Goal: Task Accomplishment & Management: Manage account settings

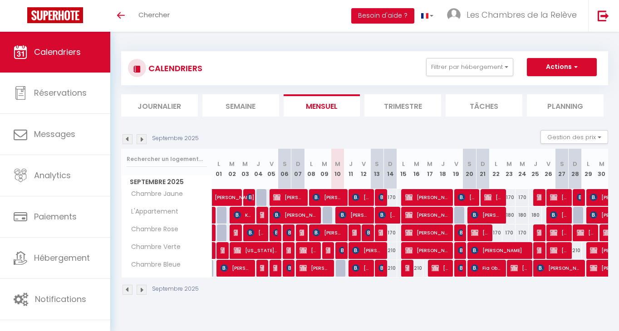
click at [128, 142] on img at bounding box center [128, 139] width 10 height 10
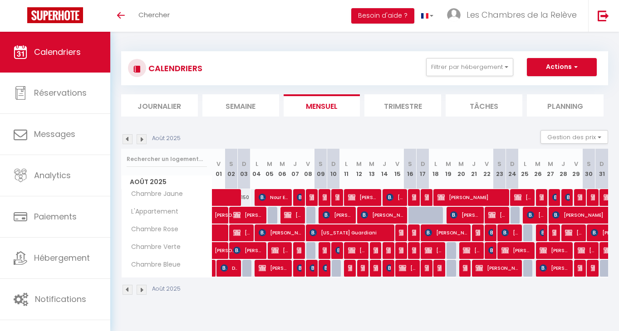
click at [549, 74] on button "Actions" at bounding box center [562, 67] width 70 height 18
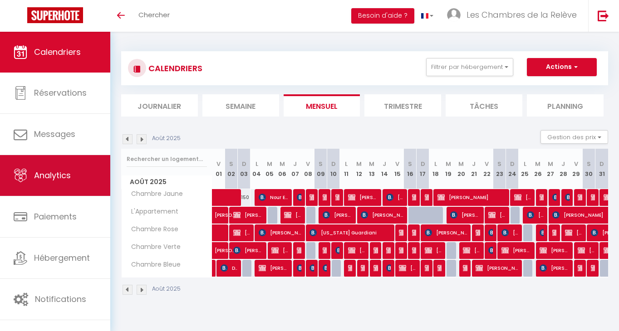
click at [63, 184] on link "Analytics" at bounding box center [55, 175] width 110 height 41
select select "2025"
select select "9"
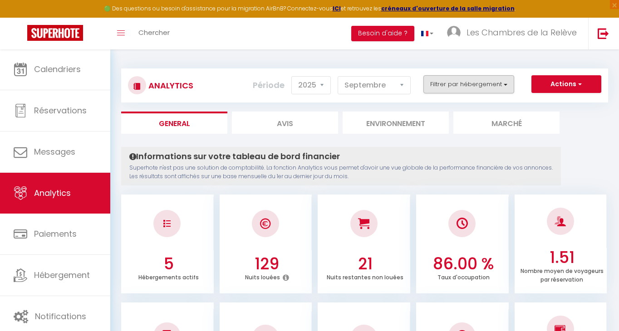
click at [463, 85] on button "Filtrer par hébergement" at bounding box center [468, 84] width 91 height 18
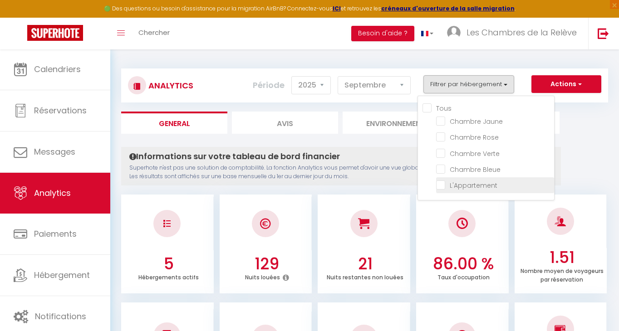
click at [492, 182] on input "checkbox" at bounding box center [495, 184] width 118 height 9
checkbox input "true"
checkbox Jaune "false"
checkbox Rose "false"
checkbox Verte "false"
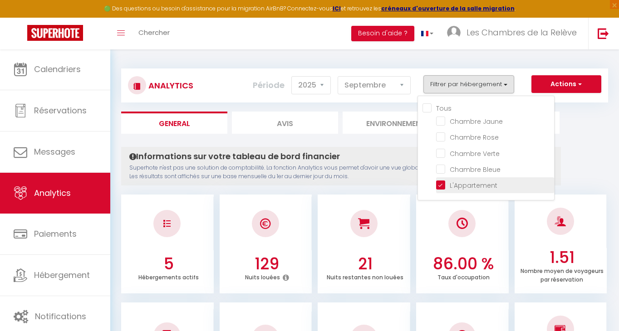
checkbox Bleue "false"
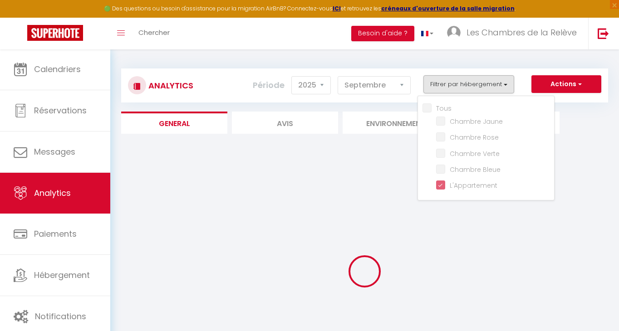
checkbox Jaune "false"
checkbox Rose "false"
checkbox Verte "false"
checkbox Bleue "false"
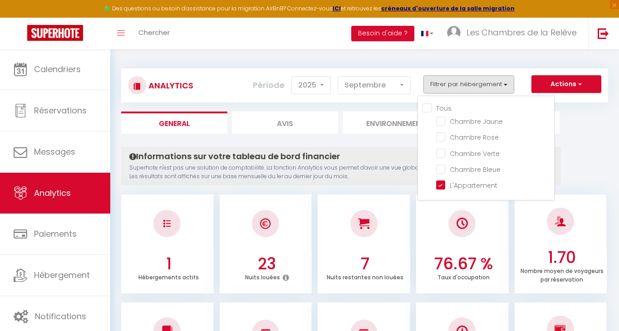
click at [591, 129] on ul "General Avis Environnement Marché" at bounding box center [364, 123] width 487 height 22
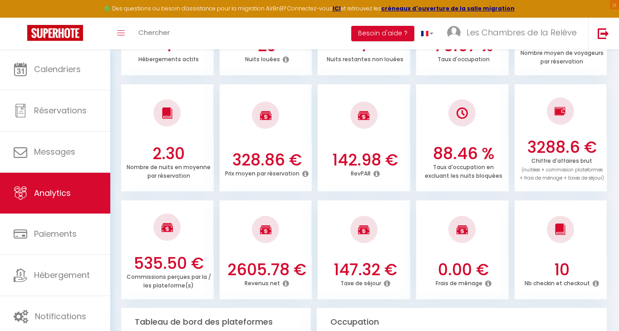
scroll to position [220, 0]
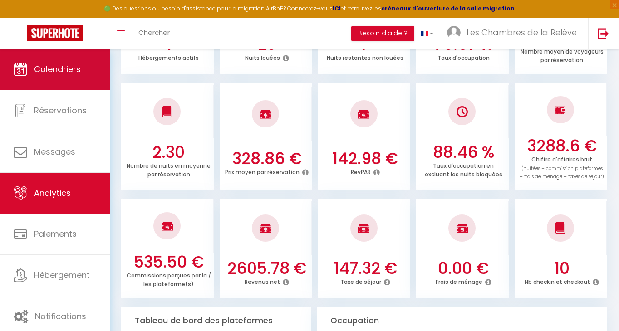
click at [54, 65] on span "Calendriers" at bounding box center [57, 69] width 47 height 11
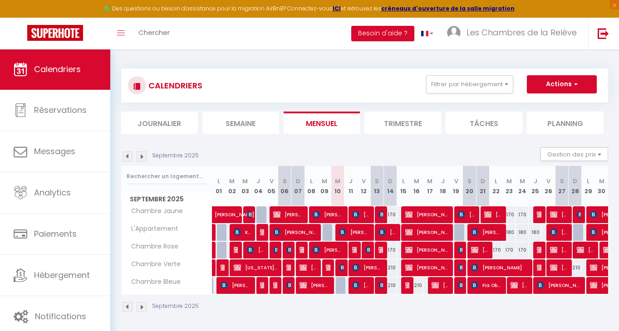
click at [54, 64] on span "Calendriers" at bounding box center [57, 69] width 47 height 11
click at [175, 38] on link "Chercher" at bounding box center [154, 34] width 45 height 32
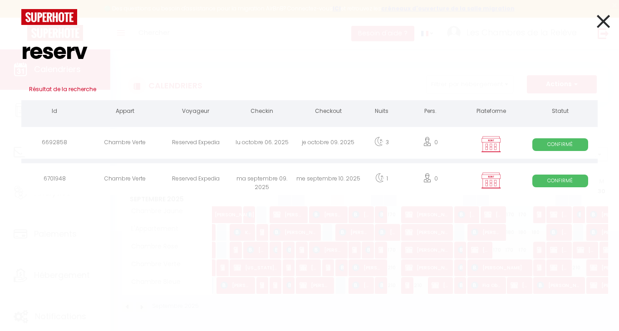
click at [355, 28] on input "reserv" at bounding box center [309, 52] width 576 height 54
click at [294, 44] on input "reserv" at bounding box center [309, 52] width 576 height 54
type input "reserv"
click at [599, 32] on icon at bounding box center [603, 21] width 13 height 23
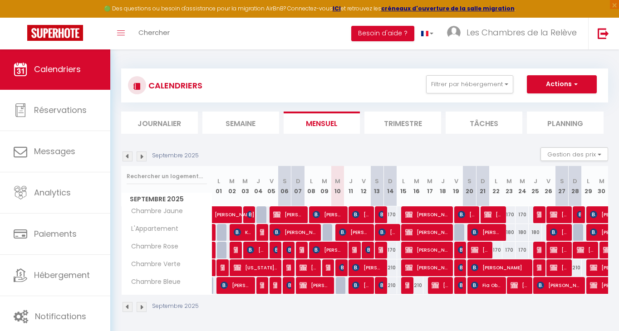
click at [382, 251] on img at bounding box center [382, 249] width 7 height 7
select select "KO"
select select "0"
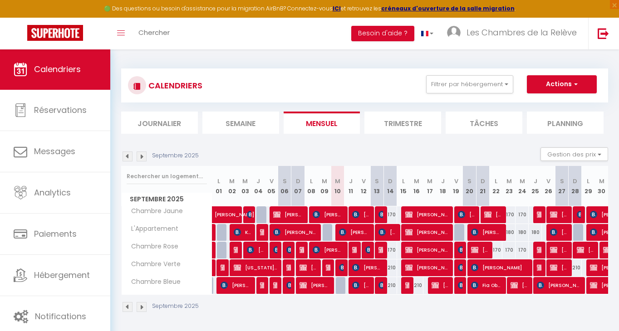
select select "1"
select select
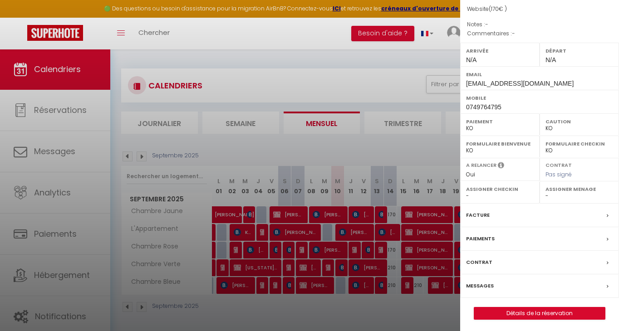
scroll to position [89, 0]
click at [371, 110] on div at bounding box center [309, 165] width 619 height 331
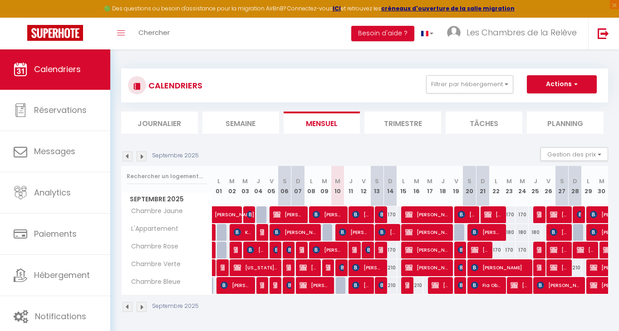
click at [538, 234] on div "180" at bounding box center [535, 232] width 13 height 17
type input "180"
select select "1"
type input "Jeu 25 Septembre 2025"
type input "Ven 26 Septembre 2025"
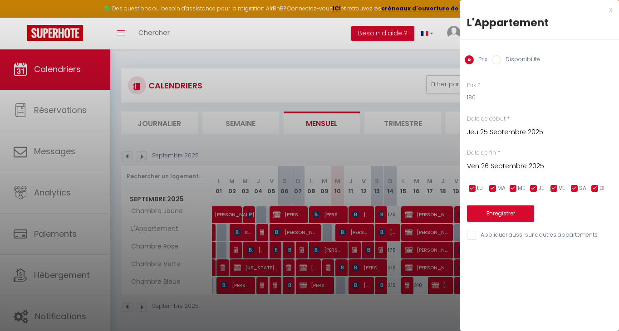
click at [528, 55] on label "Disponibilité" at bounding box center [520, 60] width 39 height 10
click at [501, 55] on input "Disponibilité" at bounding box center [496, 59] width 9 height 9
radio input "true"
radio input "false"
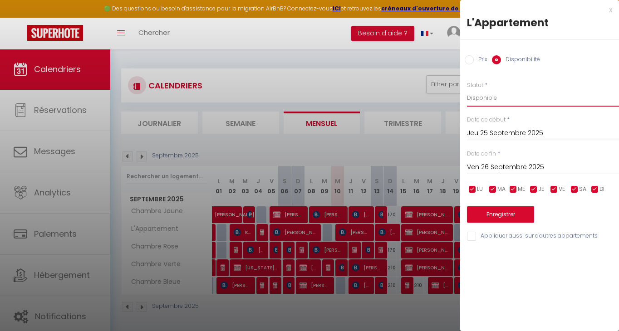
select select "0"
click at [504, 220] on button "Enregistrer" at bounding box center [500, 215] width 67 height 16
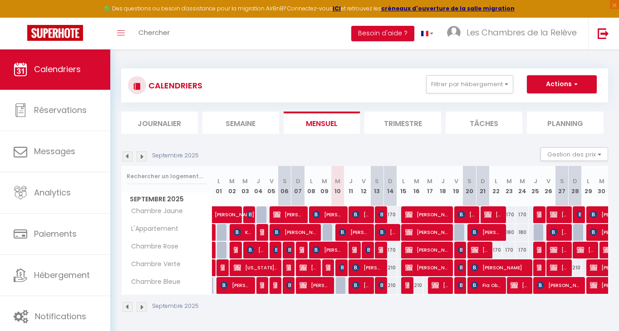
click at [354, 253] on img at bounding box center [355, 249] width 7 height 7
select select "OK"
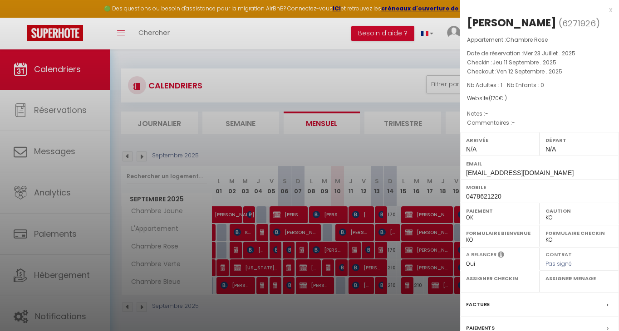
click at [268, 75] on div at bounding box center [309, 165] width 619 height 331
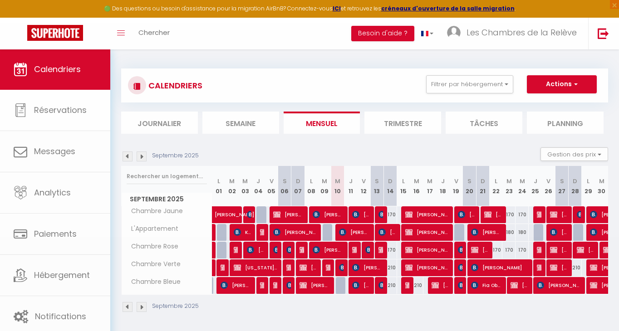
click at [157, 34] on span "Chercher" at bounding box center [153, 33] width 31 height 10
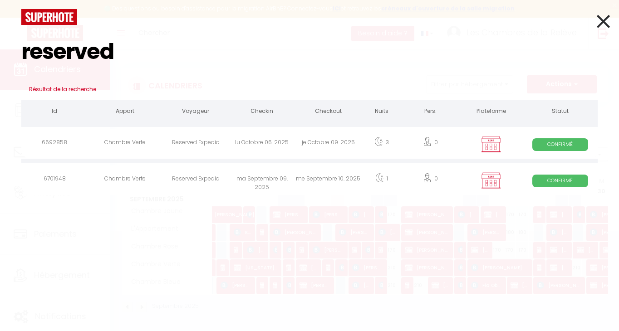
type input "reserved"
click at [266, 178] on div "ma Septembre 09. 2025" at bounding box center [262, 181] width 66 height 30
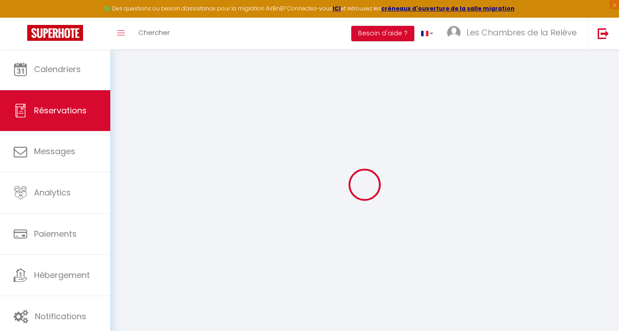
type input "Reserved"
type input "Expedia"
select select
select select "35020"
select select "1"
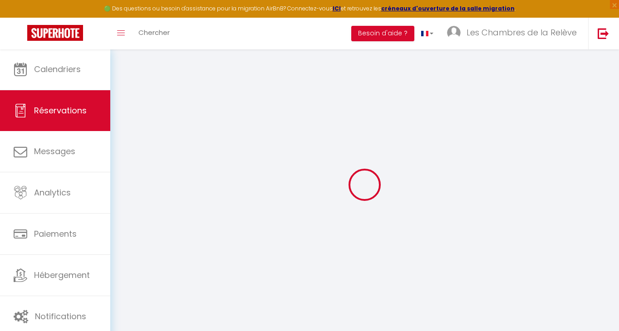
type input "Mar 09 Septembre 2025"
select select
type input "Mer 10 Septembre 2025"
select select
type input "0"
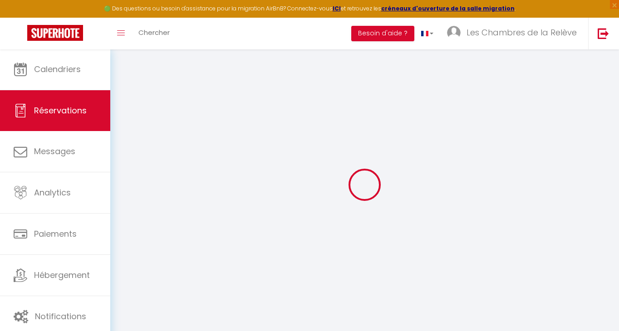
select select "12"
select select
checkbox input "false"
type input "0"
select select "73"
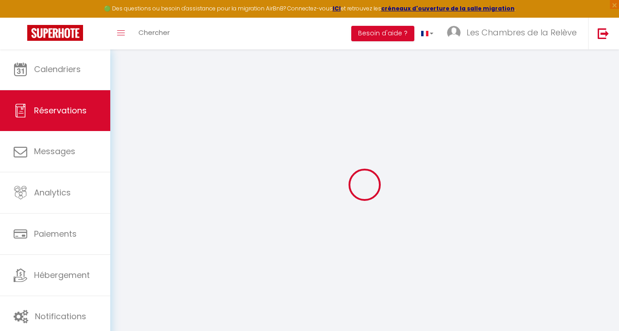
type input "0"
select select
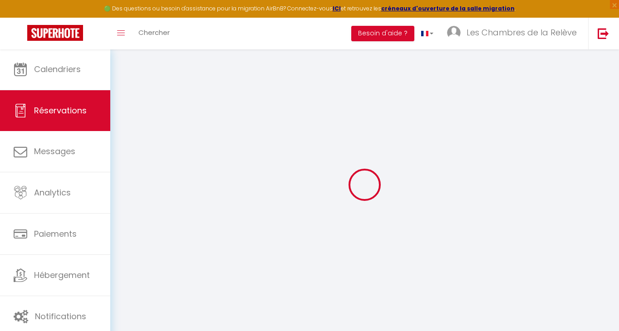
select select
select select "14"
checkbox input "false"
select select
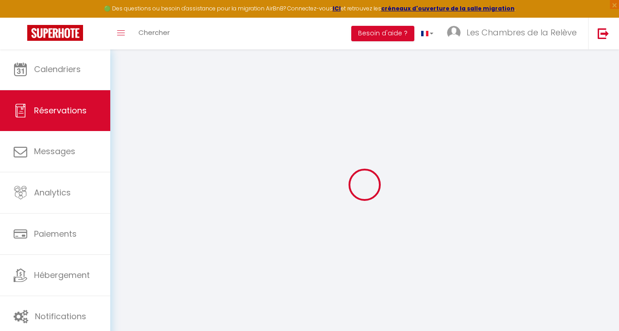
select select
checkbox input "false"
select select
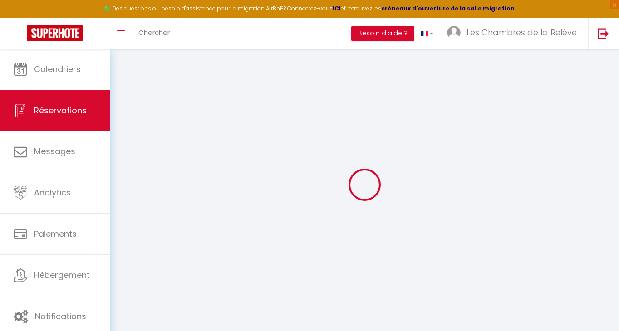
checkbox input "false"
type textarea "Reserved by Najim Chaib"
select select
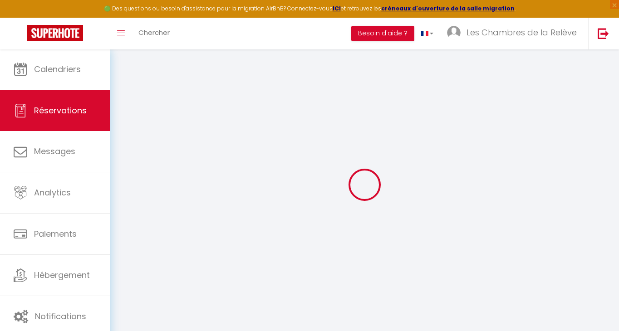
checkbox input "false"
select select
checkbox input "false"
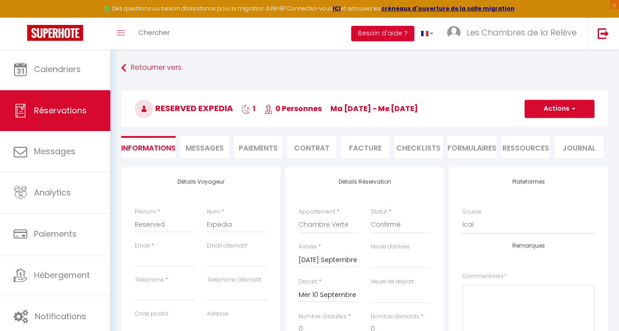
select select
checkbox input "false"
select select
click at [160, 227] on input "Reserved" at bounding box center [165, 225] width 60 height 16
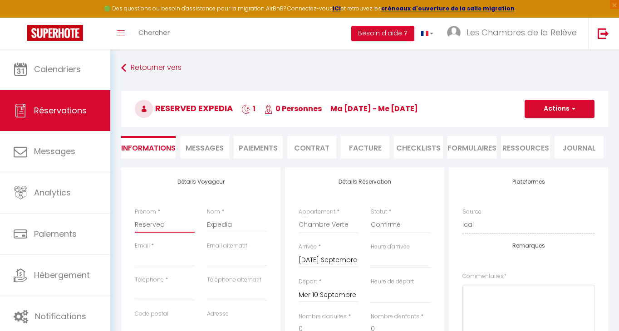
click at [160, 227] on input "Reserved" at bounding box center [165, 225] width 60 height 16
paste input "Najim"
type input "Najim"
select select
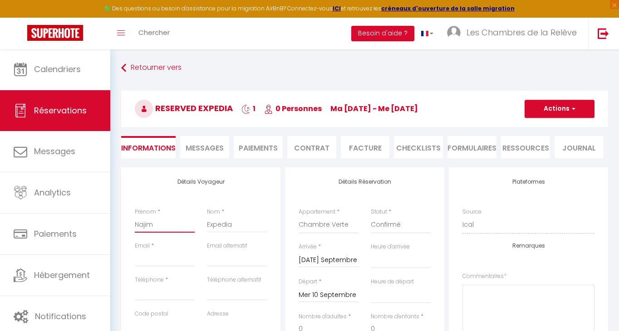
select select
checkbox input "false"
type input "Najim"
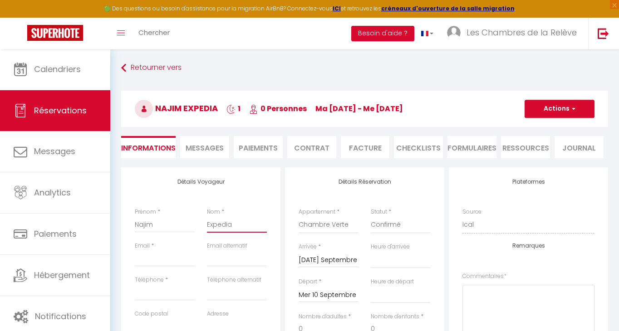
click at [224, 225] on input "Expedia" at bounding box center [237, 225] width 60 height 16
paste input "Chaib"
type input "Chaib"
select select
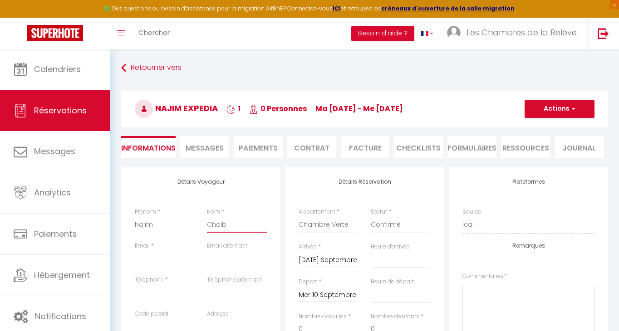
select select
checkbox input "false"
type input "Chaib"
click at [143, 289] on input "Téléphone" at bounding box center [165, 293] width 60 height 16
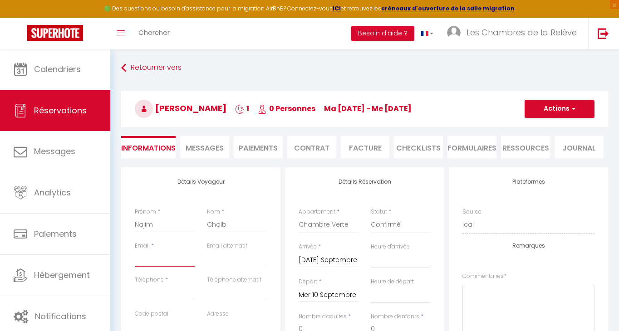
click at [156, 263] on input "Email client" at bounding box center [165, 259] width 60 height 16
paste input "tn8n1jy861@m.expediapartnercentral.com"
type input "tn8n1jy861@m.expediapartnercentral.com"
select select
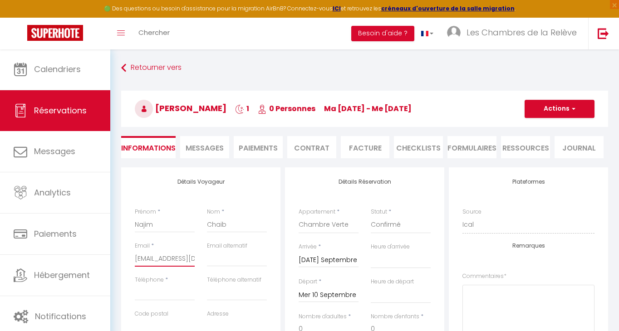
select select
checkbox input "false"
type input "tn8n1jy861@m.expediapartnercentral.com"
click at [233, 251] on input "email" at bounding box center [237, 259] width 60 height 16
click at [171, 291] on input "Téléphone" at bounding box center [165, 293] width 60 height 16
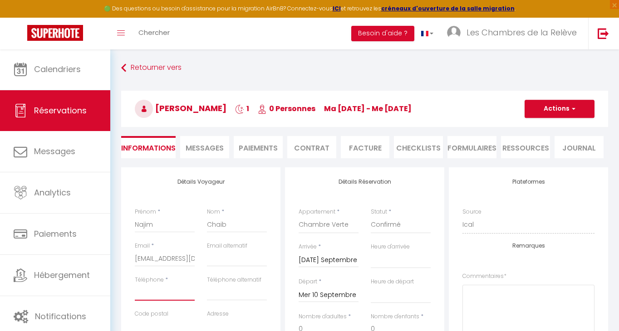
paste input "0660885057"
type input "0660885057"
select select
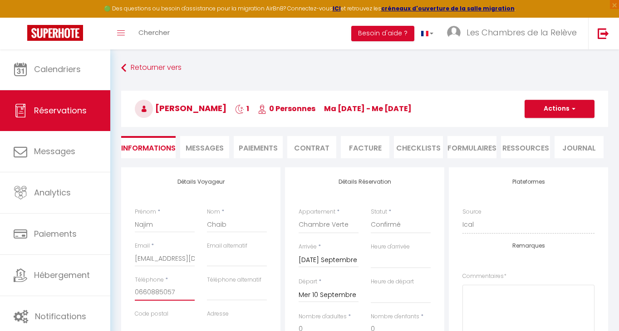
checkbox input "false"
type input "0660885057"
click at [553, 113] on button "Actions" at bounding box center [560, 109] width 70 height 18
click at [547, 128] on link "Enregistrer" at bounding box center [551, 129] width 72 height 12
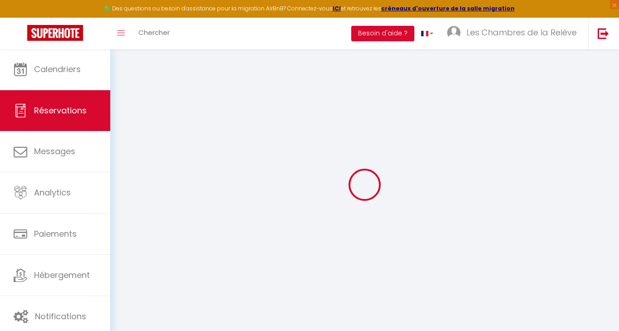
select select "not_cancelled"
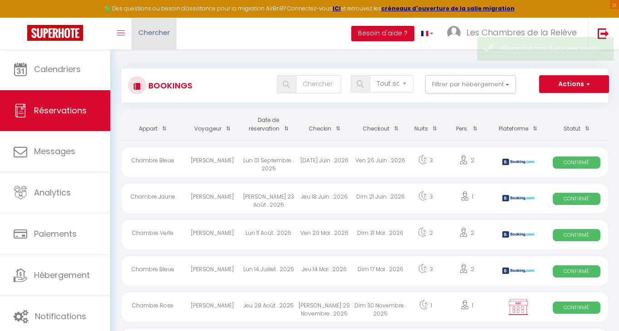
click at [159, 32] on span "Chercher" at bounding box center [153, 33] width 31 height 10
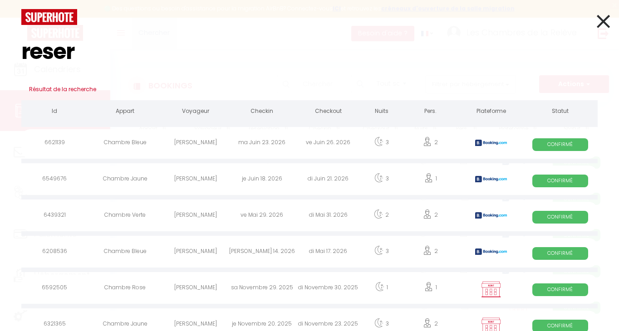
type input "reserv"
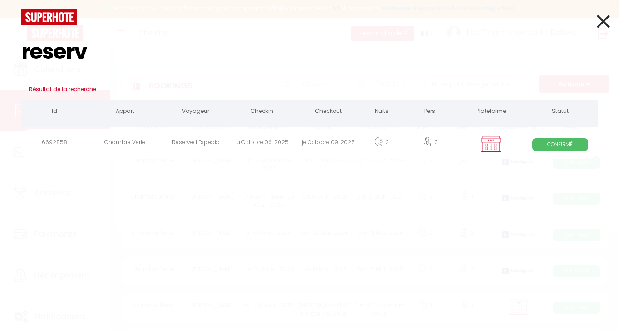
click at [188, 143] on div "Reserved Expedia" at bounding box center [195, 144] width 66 height 30
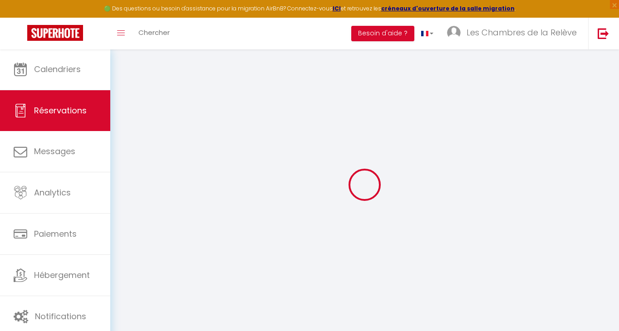
type input "Reserved"
type input "Expedia"
select select
select select "35020"
select select "1"
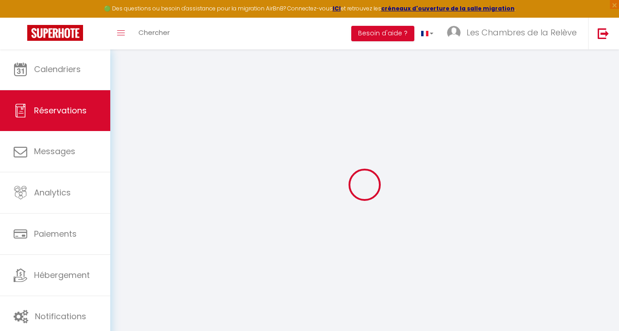
type input "Lun 06 Octobre 2025"
select select
type input "Jeu 09 Octobre 2025"
select select
type input "0"
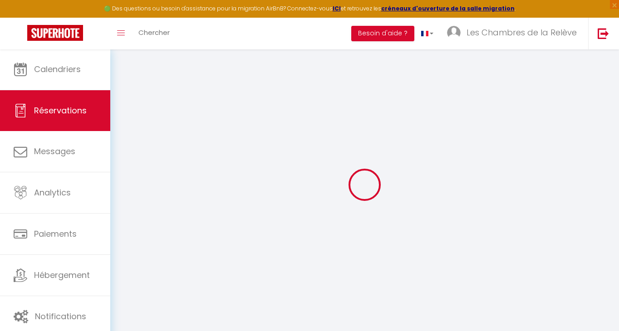
select select "12"
select select
checkbox input "false"
type input "0"
select select "73"
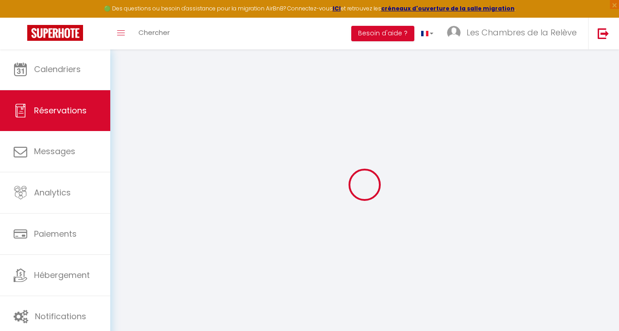
type input "0"
select select
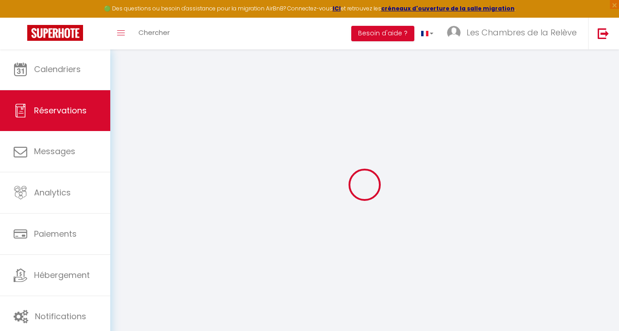
select select
select select "14"
checkbox input "false"
select select
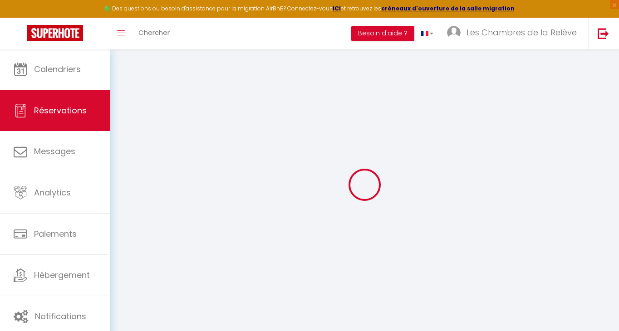
select select
checkbox input "false"
select select
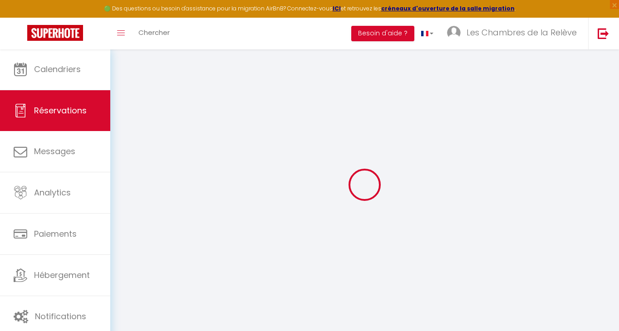
checkbox input "false"
type textarea "Reserved by Raphaelle Huysmans"
select select
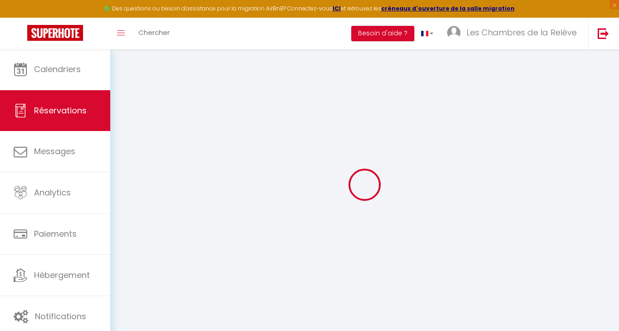
checkbox input "false"
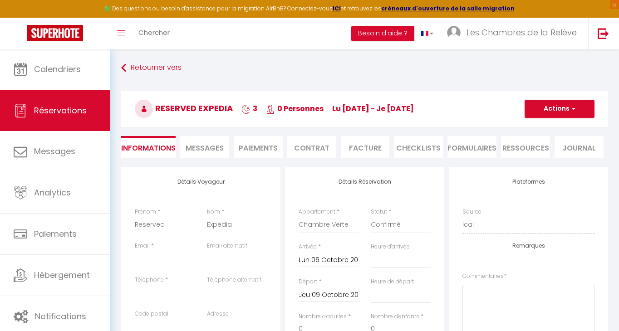
select select
checkbox input "false"
select select
click at [153, 227] on input "Reserved" at bounding box center [165, 225] width 60 height 16
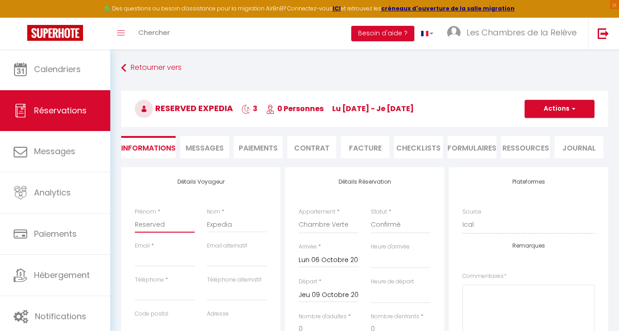
click at [153, 227] on input "Reserved" at bounding box center [165, 225] width 60 height 16
paste input "aphaelle"
type input "Raphaelle"
select select
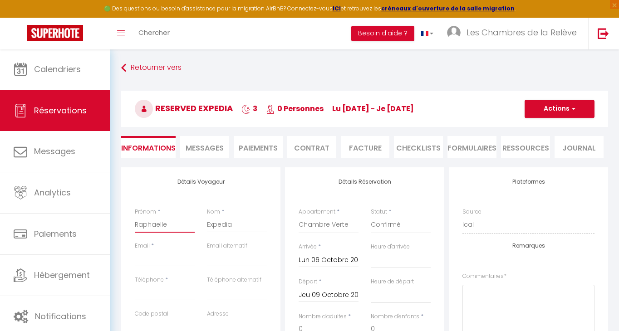
select select
checkbox input "false"
type input "Raphaelle"
click at [214, 220] on input "Expedia" at bounding box center [237, 225] width 60 height 16
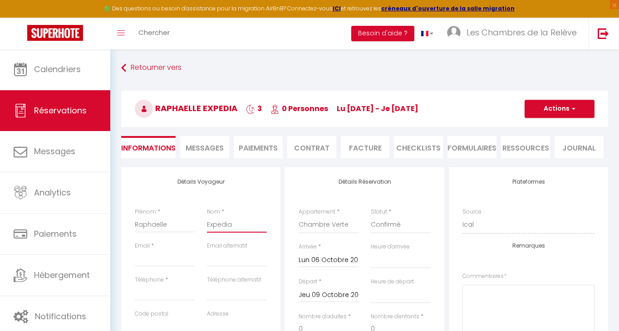
paste input "Huysmans"
type input "Huysmans"
select select
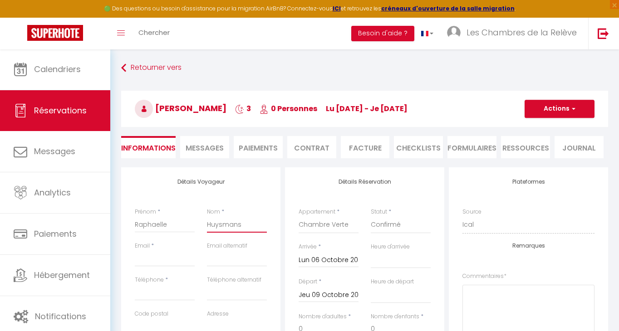
checkbox input "false"
type input "Huysmans"
click at [148, 292] on input "Téléphone" at bounding box center [165, 293] width 60 height 16
paste input "1 (514) 9965382"
type input "1 (514) 9965382"
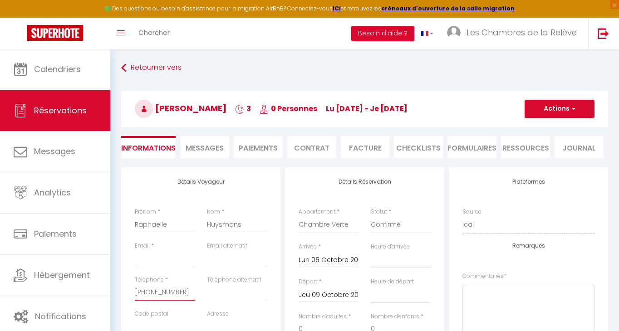
select select
checkbox input "false"
click at [156, 290] on input "1 (514) 9965382" at bounding box center [165, 293] width 60 height 16
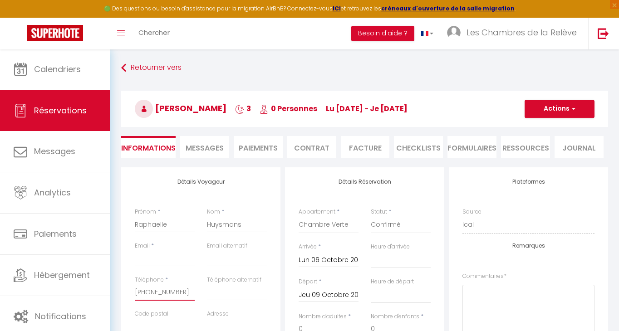
type input "1 (514)9965382"
select select
checkbox input "false"
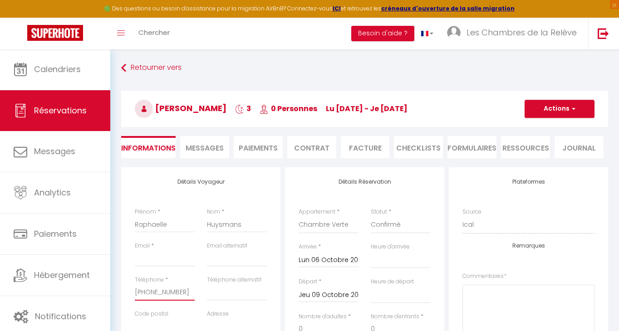
type input "1 (5149965382"
select select
checkbox input "false"
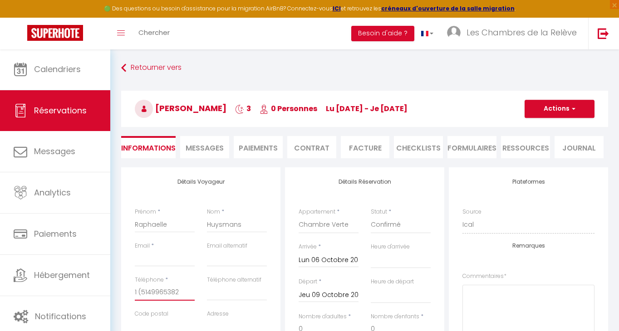
type input "1 5149965382"
select select
checkbox input "false"
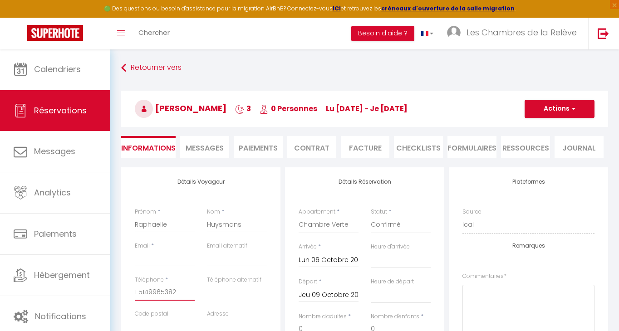
type input "15149965382"
select select
checkbox input "false"
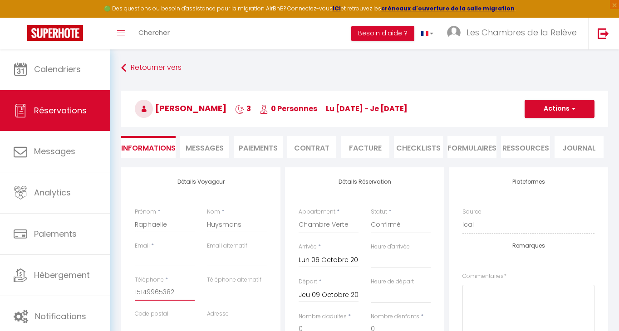
type input "+15149965382"
select select
checkbox input "false"
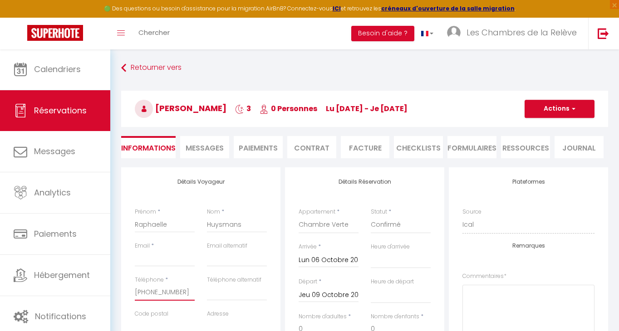
type input "+15149965382"
click at [148, 259] on input "Email client" at bounding box center [165, 259] width 60 height 16
type input "w"
select select
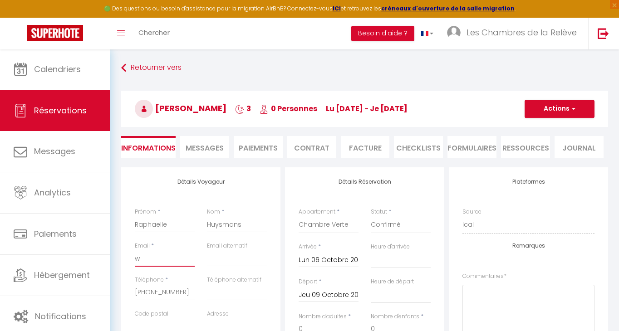
select select
checkbox input "false"
type input "ww"
select select
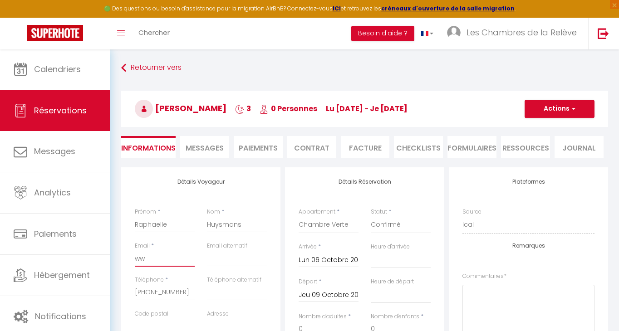
select select
checkbox input "false"
type input "ww@"
select select
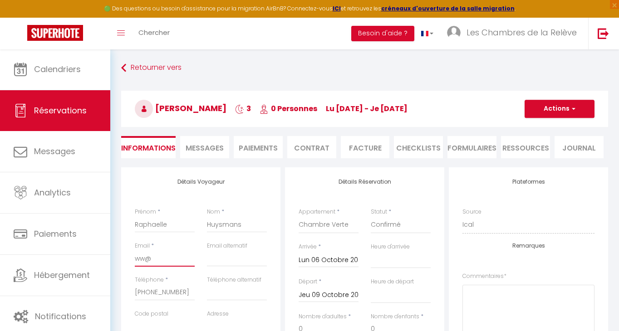
select select
checkbox input "false"
type input "ww@e"
select select
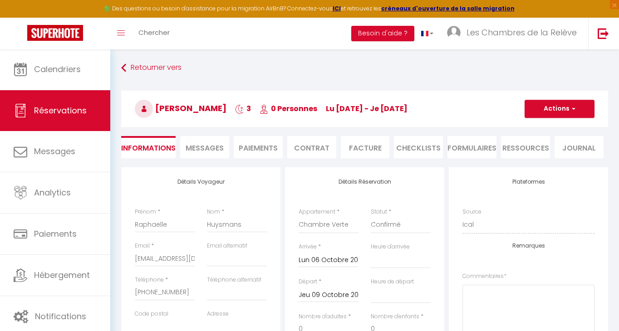
click at [569, 113] on button "Actions" at bounding box center [560, 109] width 70 height 18
click at [558, 129] on link "Enregistrer" at bounding box center [551, 129] width 72 height 12
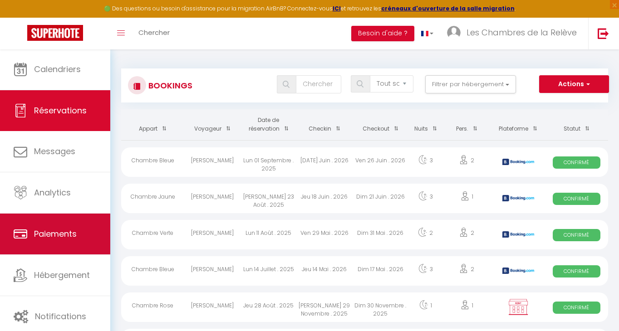
click at [71, 234] on span "Paiements" at bounding box center [55, 233] width 43 height 11
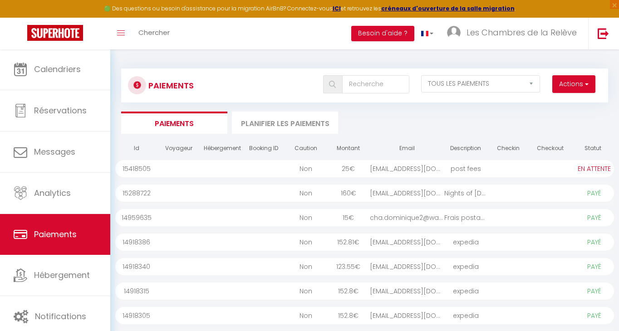
click at [576, 88] on button "Actions" at bounding box center [573, 84] width 43 height 18
click at [567, 103] on link "Créer nouveau lien paiement" at bounding box center [539, 104] width 112 height 12
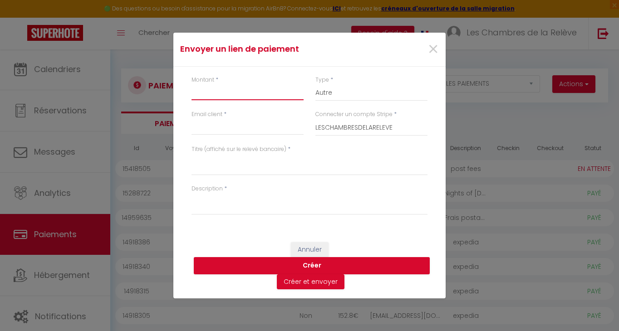
click at [267, 100] on input "Montant" at bounding box center [248, 92] width 112 height 16
click at [251, 128] on input "Email client" at bounding box center [248, 127] width 112 height 16
paste input "5427-3202-4306-6111"
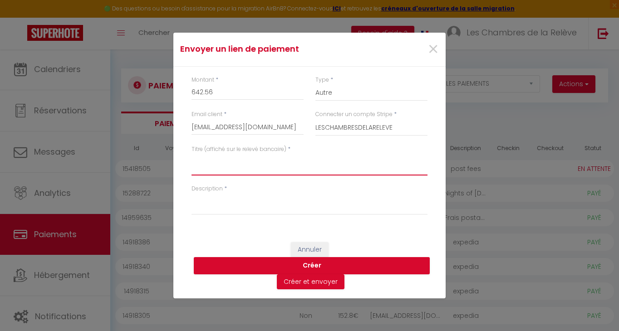
click at [236, 167] on textarea "Titre (affiché sur le relevé bancaire)" at bounding box center [310, 165] width 236 height 22
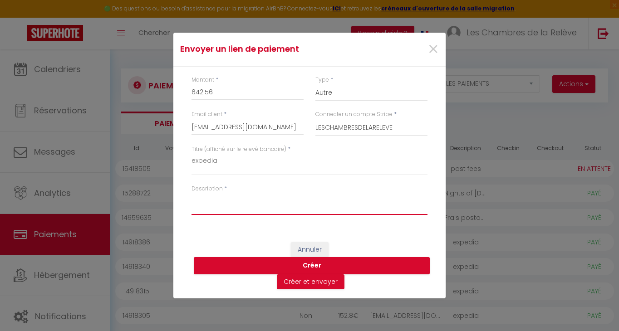
click at [223, 202] on textarea "Description" at bounding box center [310, 204] width 236 height 22
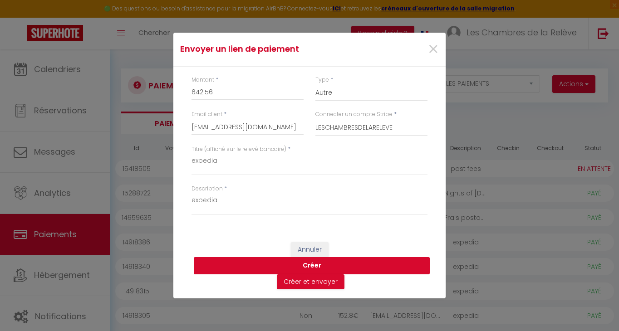
click at [294, 264] on button "Créer" at bounding box center [312, 265] width 236 height 17
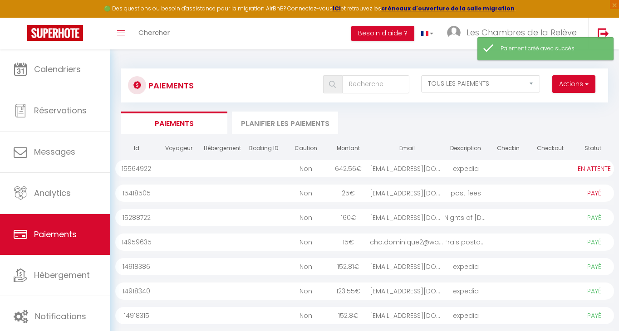
click at [531, 168] on div at bounding box center [550, 168] width 42 height 17
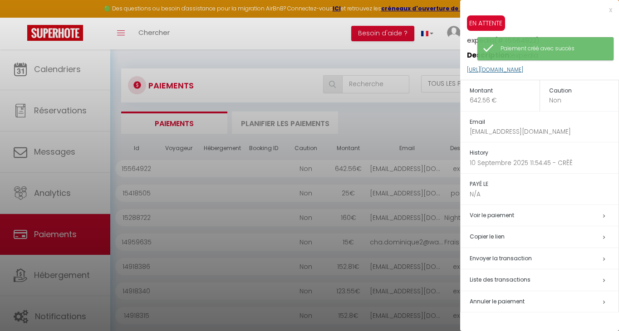
click at [523, 71] on link "https://superhote.com/applink/p/9tui6eFc" at bounding box center [495, 70] width 56 height 8
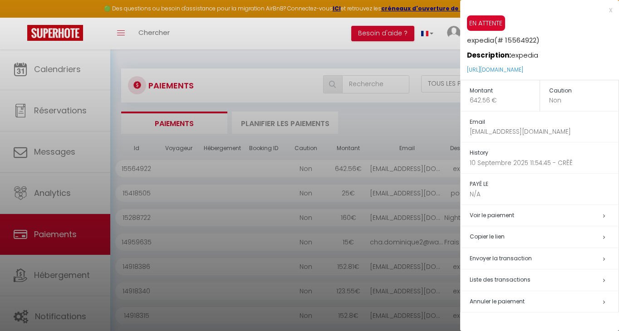
click at [611, 12] on div "x" at bounding box center [536, 10] width 152 height 11
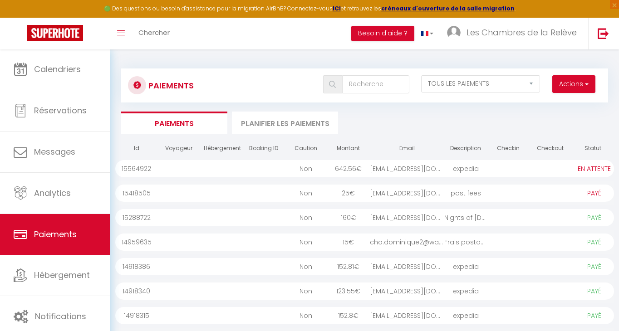
click at [593, 84] on button "Actions" at bounding box center [573, 84] width 43 height 18
click at [571, 102] on link "Créer nouveau lien paiement" at bounding box center [539, 104] width 112 height 12
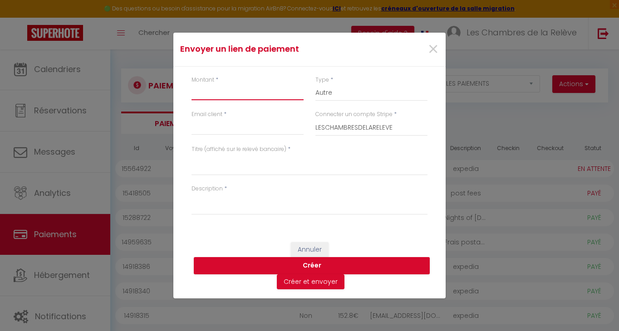
click at [224, 97] on input "Montant" at bounding box center [248, 92] width 112 height 16
click at [206, 127] on input "Email client" at bounding box center [248, 127] width 112 height 16
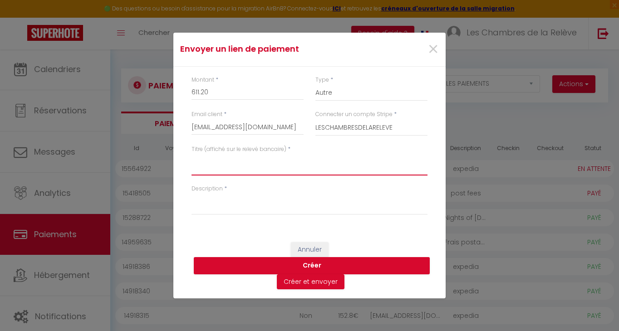
click at [213, 166] on textarea "Titre (affiché sur le relevé bancaire)" at bounding box center [310, 165] width 236 height 22
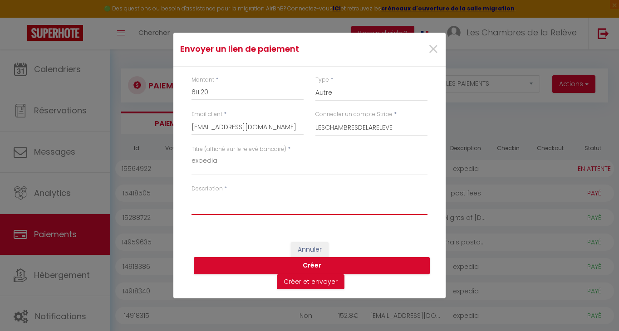
click at [207, 200] on textarea "Description" at bounding box center [310, 204] width 236 height 22
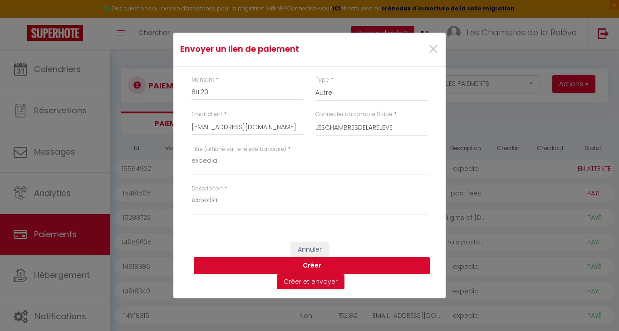
click at [295, 265] on button "Créer" at bounding box center [312, 265] width 236 height 17
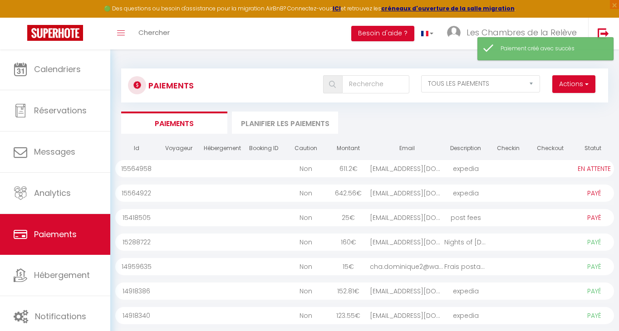
click at [531, 173] on div at bounding box center [550, 168] width 42 height 17
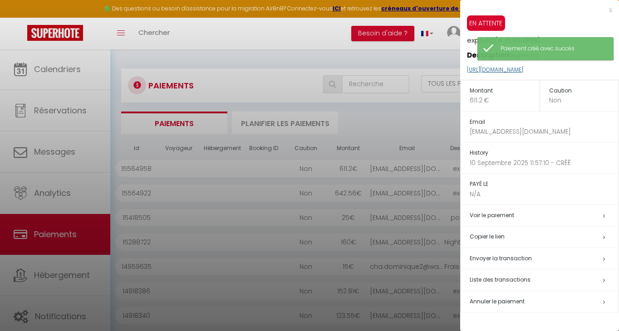
click at [523, 70] on link "https://superhote.com/applink/p/DxHE7WBS" at bounding box center [495, 70] width 56 height 8
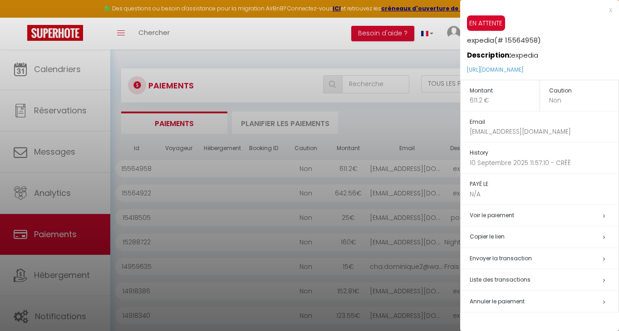
click at [335, 54] on div at bounding box center [309, 165] width 619 height 331
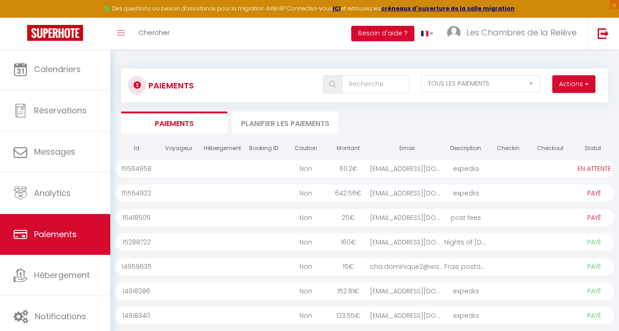
click at [586, 84] on span "button" at bounding box center [585, 83] width 5 height 9
click at [572, 100] on link "Créer nouveau lien paiement" at bounding box center [539, 104] width 112 height 12
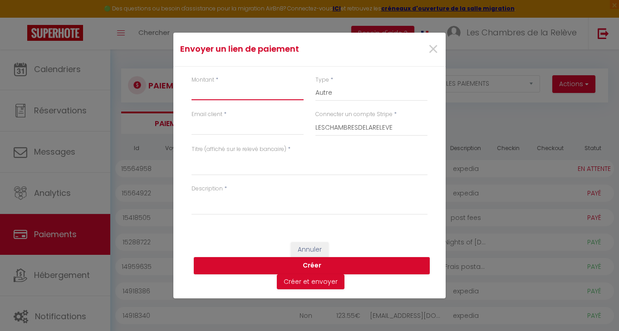
click at [285, 94] on input "Montant" at bounding box center [248, 92] width 112 height 16
click at [243, 129] on input "Email client" at bounding box center [248, 127] width 112 height 16
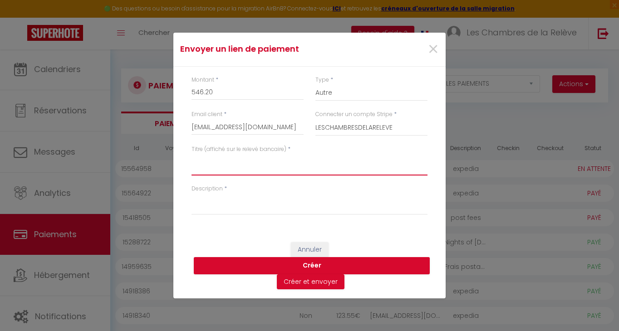
click at [235, 169] on textarea "Titre (affiché sur le relevé bancaire)" at bounding box center [310, 165] width 236 height 22
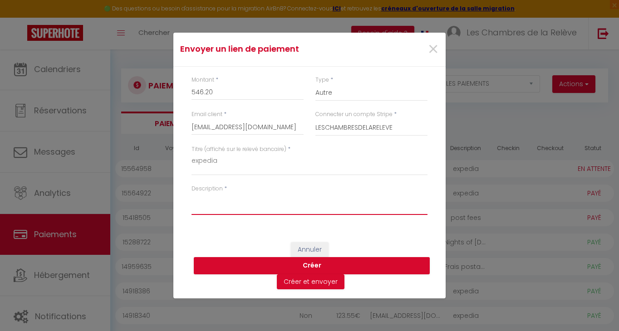
click at [229, 200] on textarea "Description" at bounding box center [310, 204] width 236 height 22
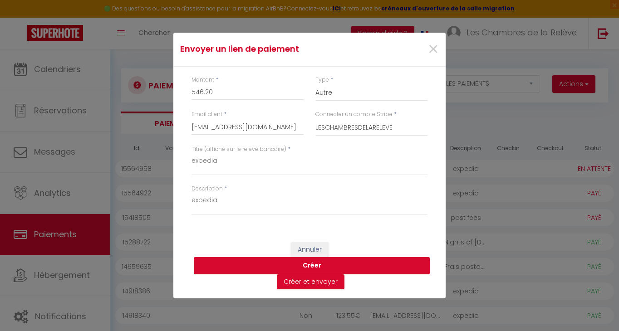
click at [281, 261] on button "Créer" at bounding box center [312, 265] width 236 height 17
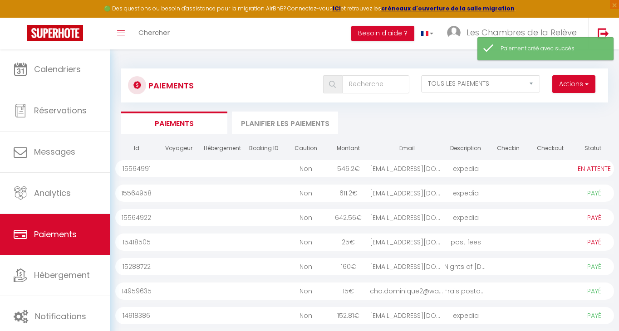
click at [579, 86] on button "Actions" at bounding box center [573, 84] width 43 height 18
click at [565, 103] on link "Créer nouveau lien paiement" at bounding box center [539, 104] width 112 height 12
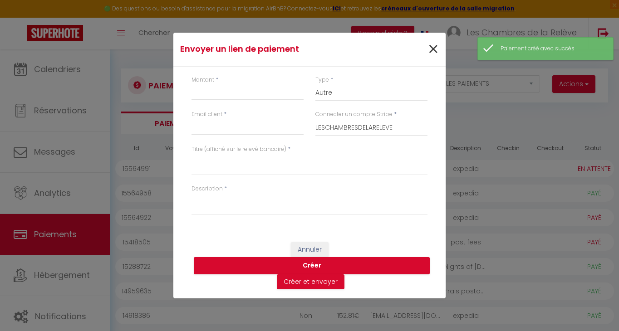
click at [432, 49] on span "×" at bounding box center [433, 49] width 11 height 27
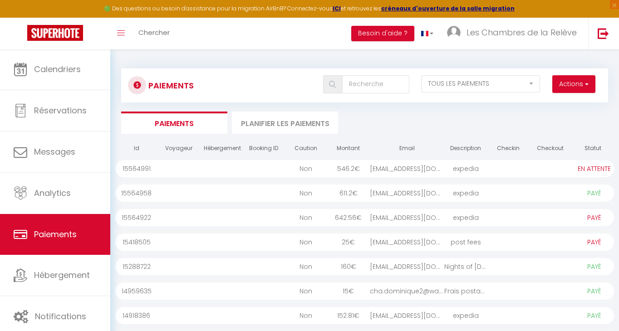
click at [550, 168] on div at bounding box center [550, 168] width 42 height 17
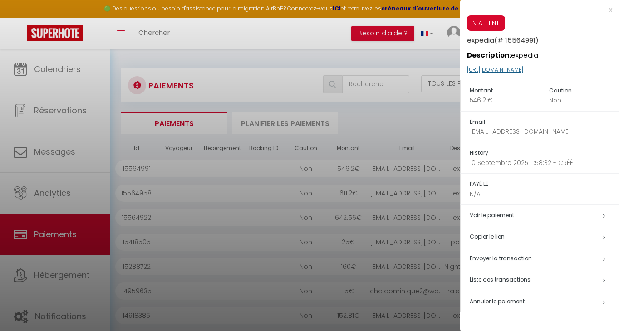
click at [523, 69] on link "https://superhote.com/applink/p/J4ogPGt8" at bounding box center [495, 70] width 56 height 8
click at [610, 10] on div "x" at bounding box center [536, 10] width 152 height 11
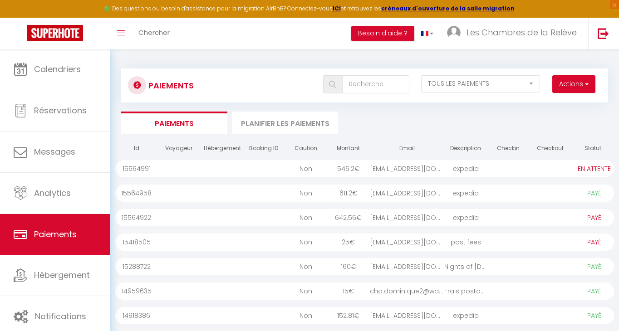
click at [585, 84] on span "button" at bounding box center [585, 83] width 5 height 9
click at [569, 102] on link "Créer nouveau lien paiement" at bounding box center [539, 104] width 112 height 12
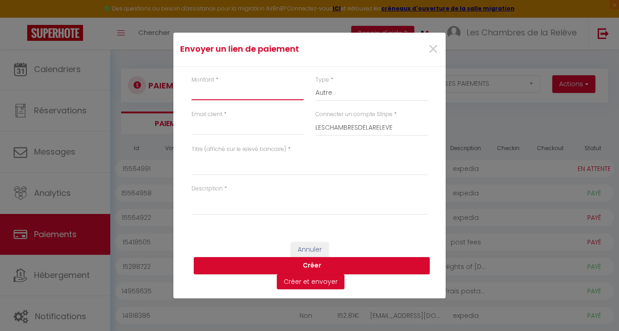
click at [249, 100] on input "Montant" at bounding box center [248, 92] width 112 height 16
click at [232, 133] on input "Email client" at bounding box center [248, 127] width 112 height 16
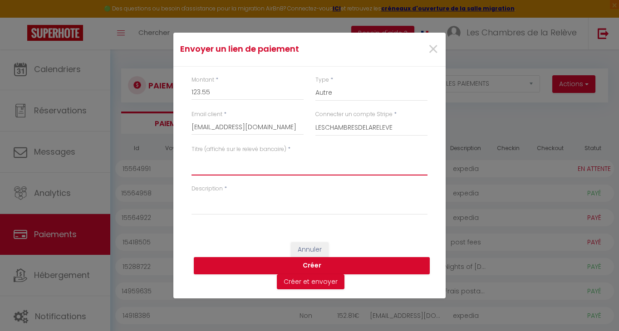
click at [223, 168] on textarea "Titre (affiché sur le relevé bancaire)" at bounding box center [310, 165] width 236 height 22
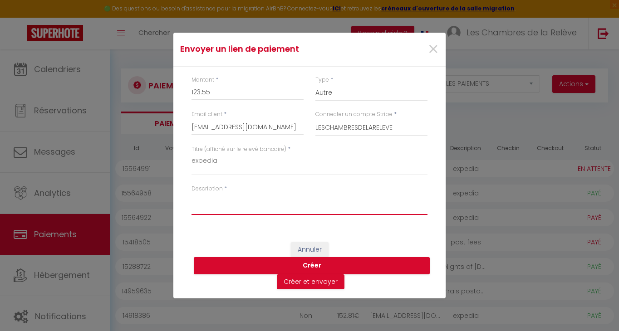
click at [216, 200] on textarea "Description" at bounding box center [310, 204] width 236 height 22
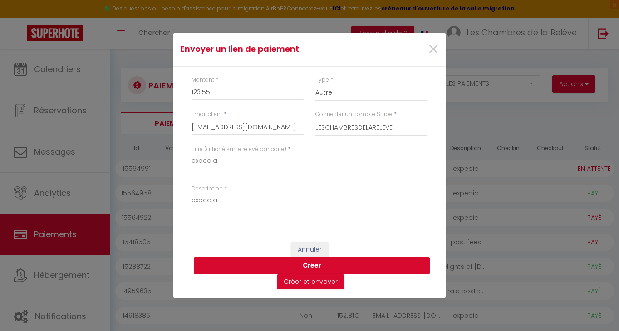
click at [310, 264] on button "Créer" at bounding box center [312, 265] width 236 height 17
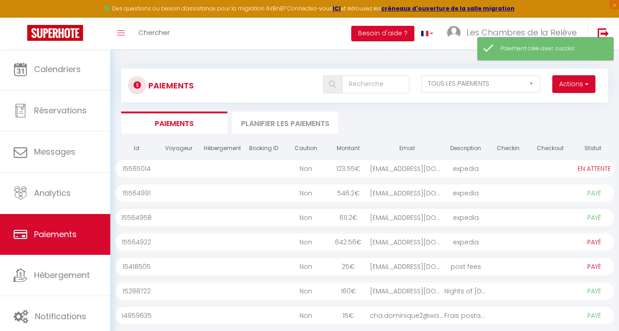
click at [531, 172] on div at bounding box center [550, 168] width 42 height 17
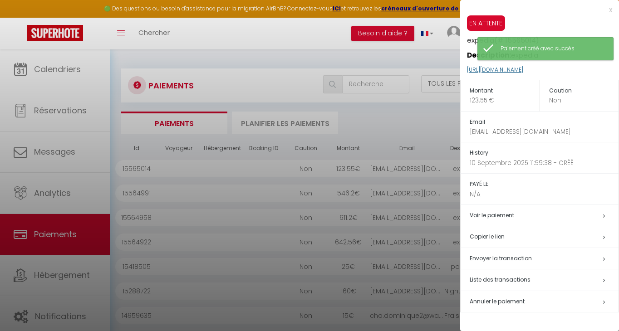
click at [523, 72] on link "https://superhote.com/applink/p/RIegvX8w" at bounding box center [495, 70] width 56 height 8
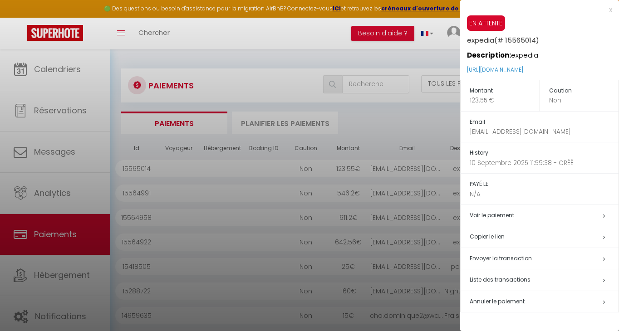
click at [611, 9] on div "x" at bounding box center [536, 10] width 152 height 11
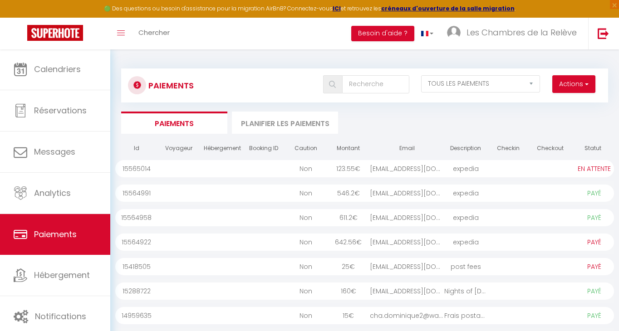
click at [565, 83] on button "Actions" at bounding box center [573, 84] width 43 height 18
click at [557, 102] on link "Créer nouveau lien paiement" at bounding box center [539, 104] width 112 height 12
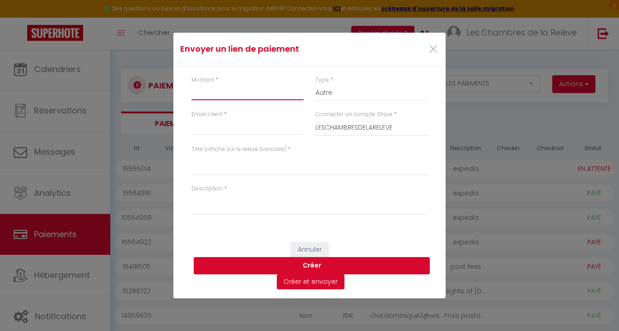
click at [254, 93] on input "Montant" at bounding box center [248, 92] width 112 height 16
click at [235, 133] on input "Email client" at bounding box center [248, 127] width 112 height 16
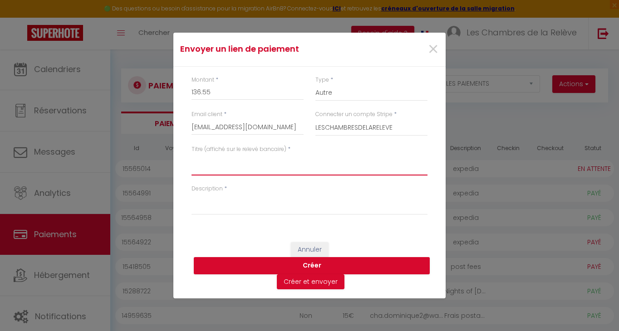
click at [228, 171] on textarea "Titre (affiché sur le relevé bancaire)" at bounding box center [310, 165] width 236 height 22
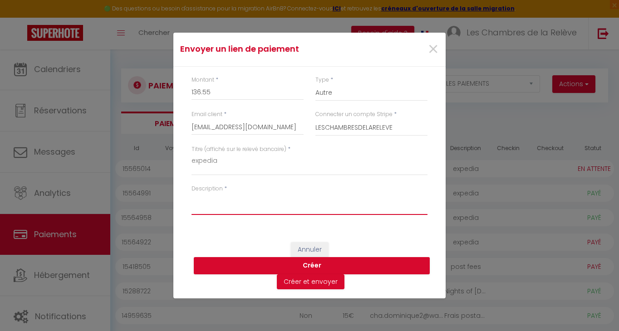
click at [232, 206] on textarea "Description" at bounding box center [310, 204] width 236 height 22
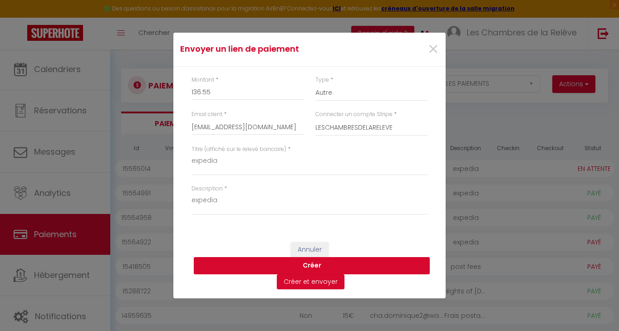
click at [311, 265] on button "Créer" at bounding box center [312, 265] width 236 height 17
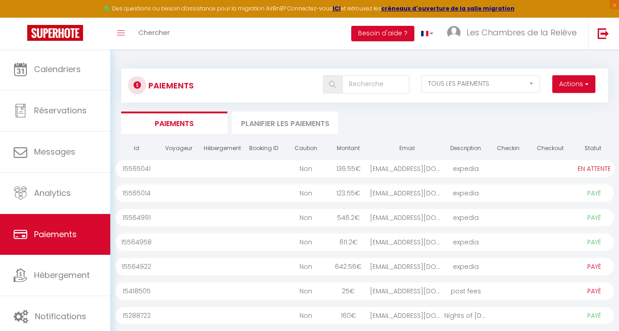
click at [519, 169] on div at bounding box center [508, 168] width 42 height 17
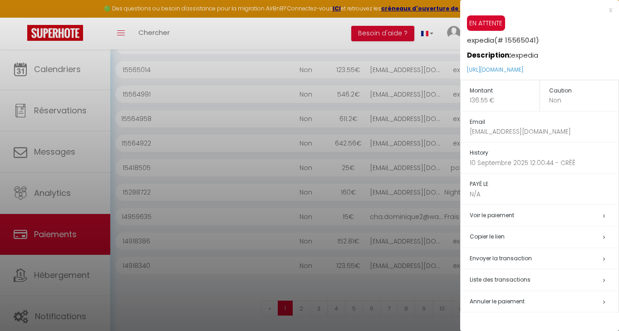
scroll to position [123, 0]
click at [523, 68] on link "https://superhote.com/applink/p/LXgwNheo" at bounding box center [495, 70] width 56 height 8
click at [610, 11] on div "x" at bounding box center [536, 10] width 152 height 11
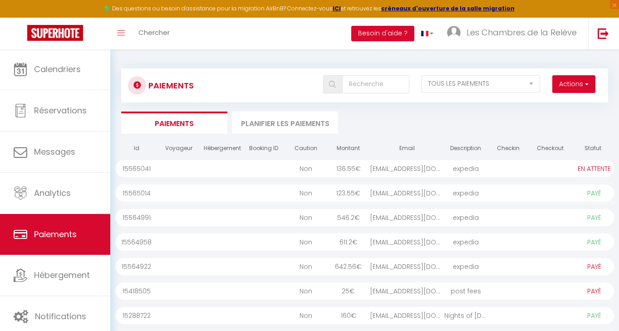
scroll to position [0, 0]
click at [579, 85] on button "Actions" at bounding box center [573, 84] width 43 height 18
click at [567, 101] on link "Créer nouveau lien paiement" at bounding box center [539, 104] width 112 height 12
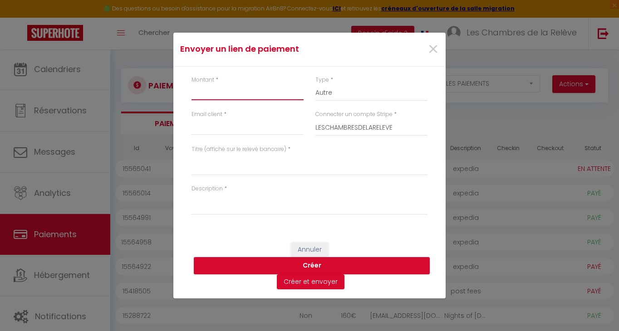
click at [236, 95] on input "Montant" at bounding box center [248, 92] width 112 height 16
click at [213, 131] on input "Email client" at bounding box center [248, 127] width 112 height 16
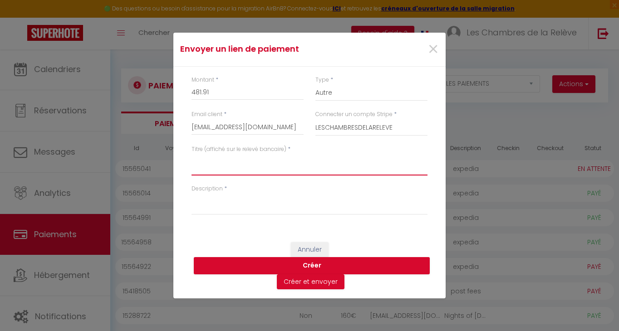
click at [217, 166] on textarea "Titre (affiché sur le relevé bancaire)" at bounding box center [310, 165] width 236 height 22
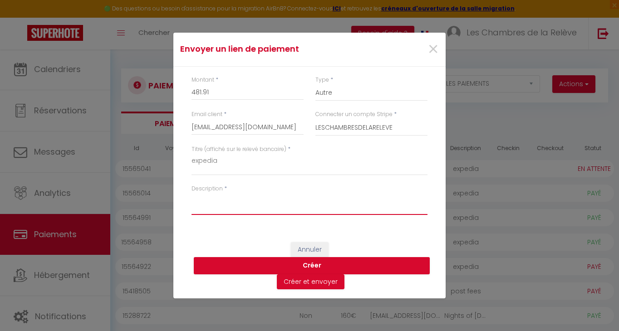
click at [217, 210] on textarea "Description" at bounding box center [310, 204] width 236 height 22
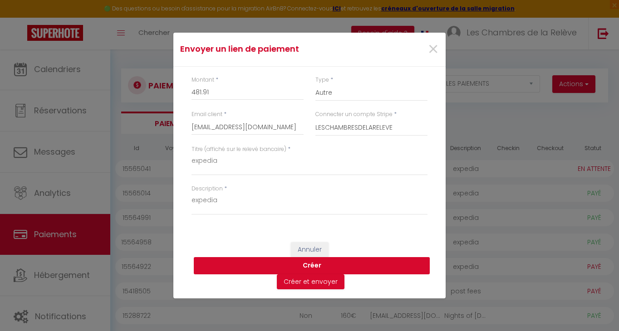
click at [273, 267] on button "Créer" at bounding box center [312, 265] width 236 height 17
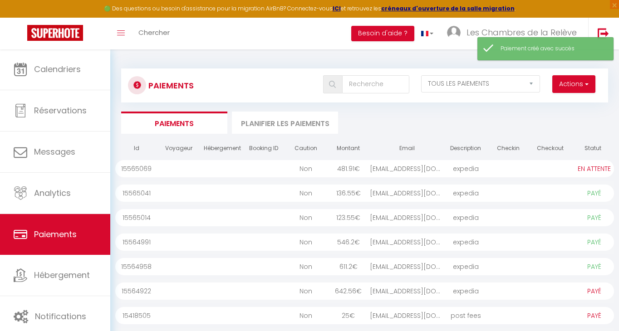
click at [521, 170] on div at bounding box center [508, 168] width 42 height 17
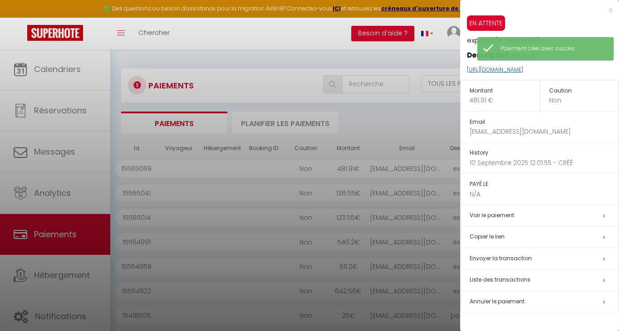
click at [523, 72] on link "https://superhote.com/applink/p/WXG37oO1" at bounding box center [495, 70] width 56 height 8
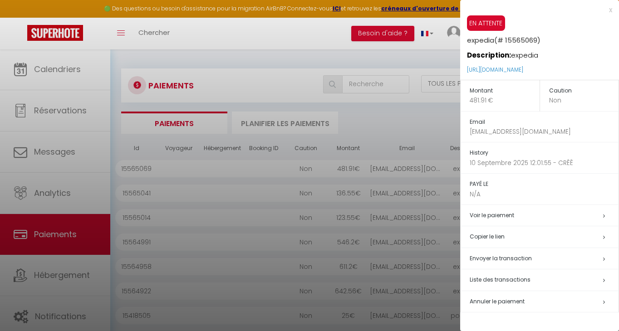
click at [610, 10] on div "x" at bounding box center [536, 10] width 152 height 11
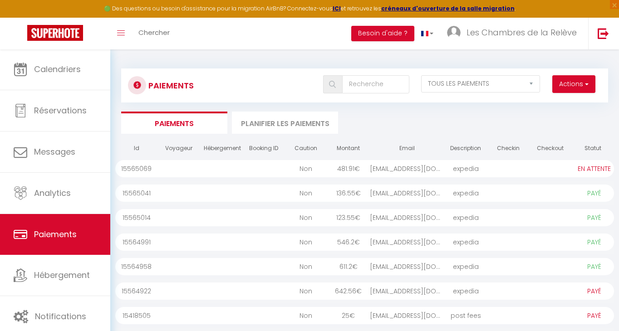
click at [588, 82] on span "button" at bounding box center [585, 83] width 5 height 9
click at [576, 103] on link "Créer nouveau lien paiement" at bounding box center [539, 104] width 112 height 12
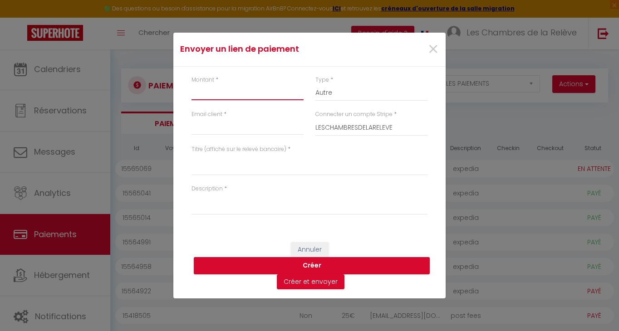
click at [227, 94] on input "Montant" at bounding box center [248, 92] width 112 height 16
click at [211, 130] on input "Email client" at bounding box center [248, 127] width 112 height 16
click at [215, 179] on div "Titre (affiché sur le relevé bancaire) *" at bounding box center [310, 164] width 248 height 39
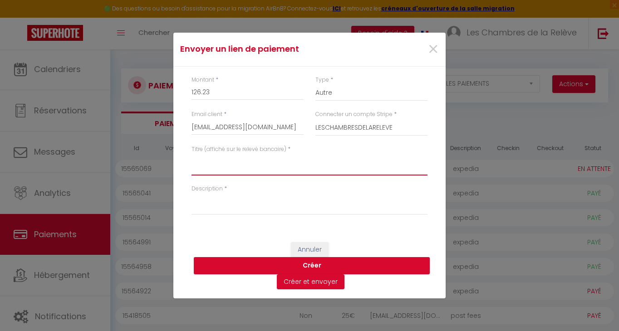
click at [217, 172] on textarea "Titre (affiché sur le relevé bancaire)" at bounding box center [310, 165] width 236 height 22
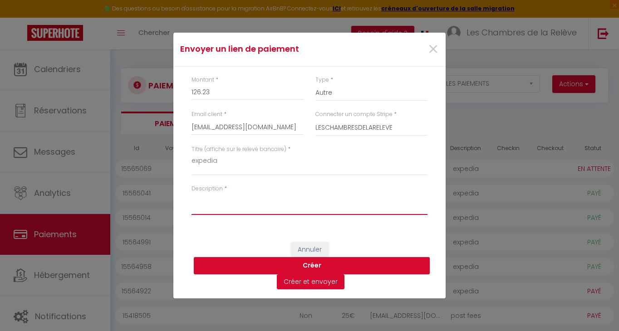
click at [218, 211] on textarea "Description" at bounding box center [310, 204] width 236 height 22
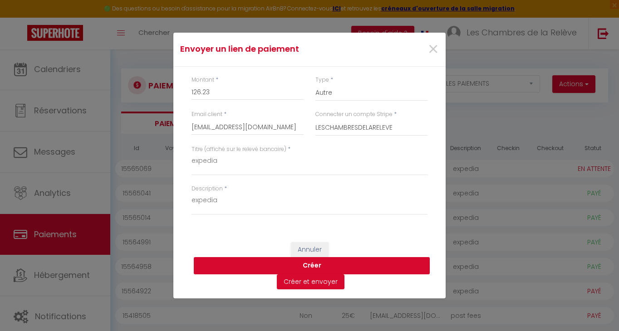
click at [313, 264] on button "Créer" at bounding box center [312, 265] width 236 height 17
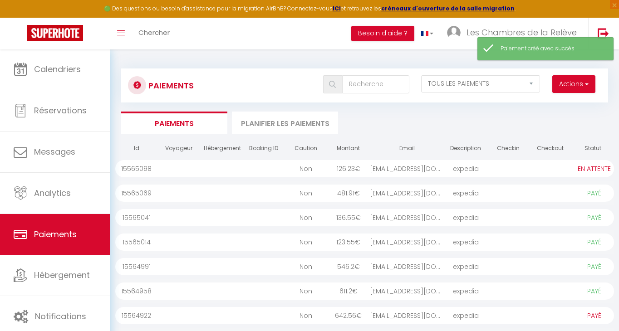
click at [527, 175] on div at bounding box center [508, 168] width 42 height 17
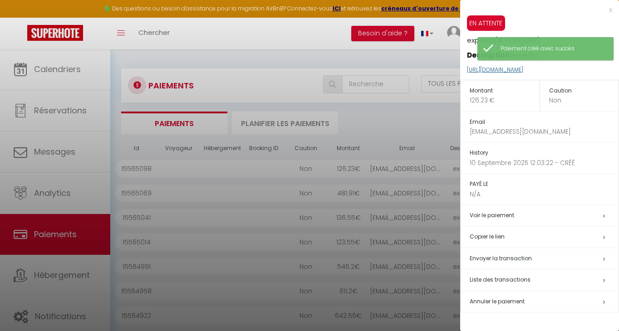
click at [523, 67] on link "https://superhote.com/applink/p/wMydYVTn" at bounding box center [495, 70] width 56 height 8
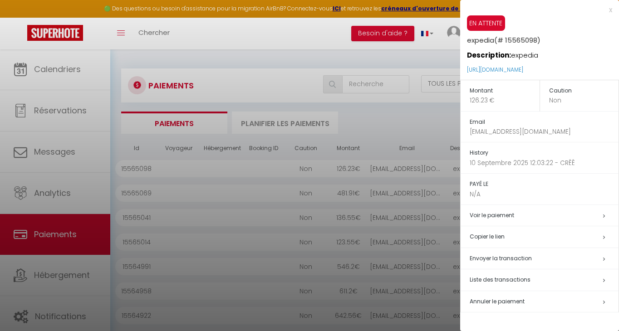
click at [614, 10] on div "x EN ATTENTE expedia (# 15565098) Description: expedia https://superhote.com/ap…" at bounding box center [539, 162] width 159 height 324
click at [612, 10] on div "x" at bounding box center [536, 10] width 152 height 11
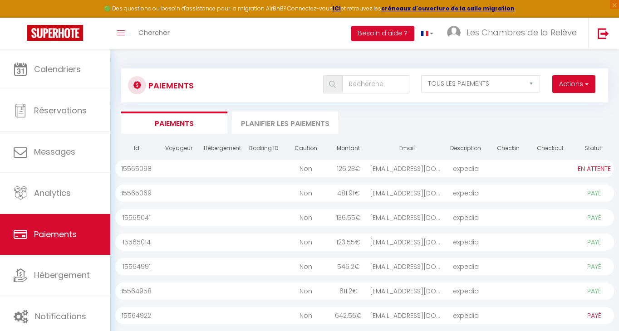
click at [587, 88] on button "Actions" at bounding box center [573, 84] width 43 height 18
click at [576, 102] on link "Créer nouveau lien paiement" at bounding box center [539, 104] width 112 height 12
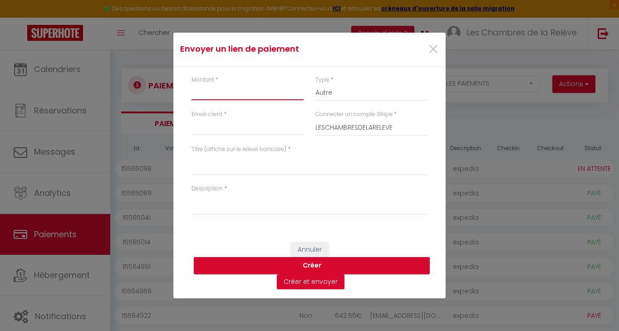
click at [254, 96] on input "Montant" at bounding box center [248, 92] width 112 height 16
click at [236, 128] on input "Email client" at bounding box center [248, 127] width 112 height 16
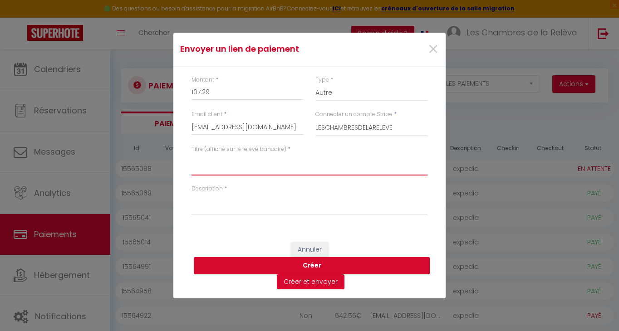
click at [244, 170] on textarea "Titre (affiché sur le relevé bancaire)" at bounding box center [310, 165] width 236 height 22
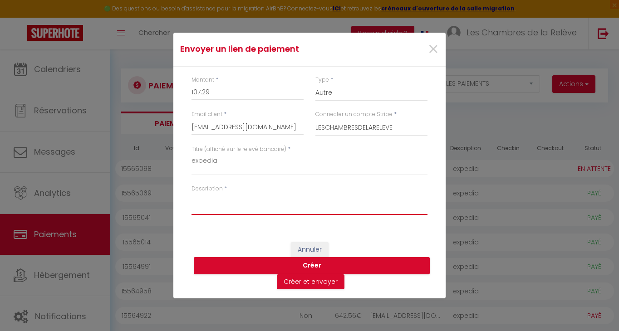
click at [241, 205] on textarea "Description" at bounding box center [310, 204] width 236 height 22
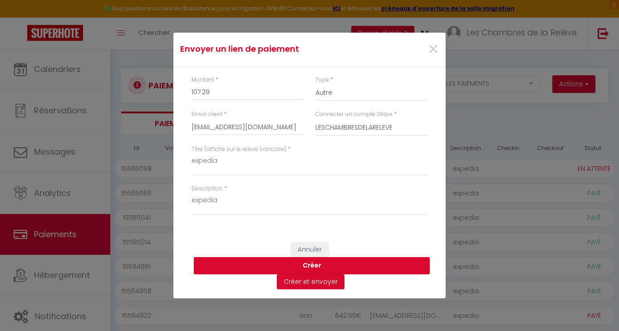
click at [291, 264] on button "Créer" at bounding box center [312, 265] width 236 height 17
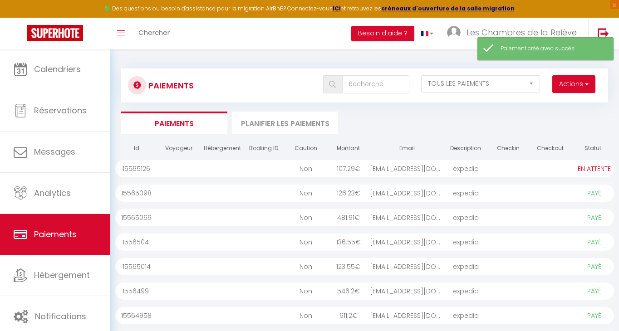
click at [533, 168] on div at bounding box center [550, 168] width 42 height 17
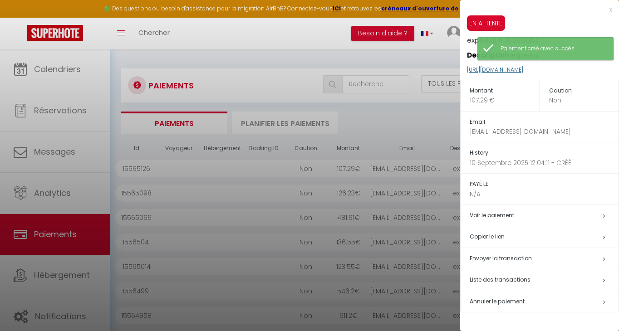
click at [523, 70] on link "https://superhote.com/applink/p/4Bg0x9jl" at bounding box center [495, 70] width 56 height 8
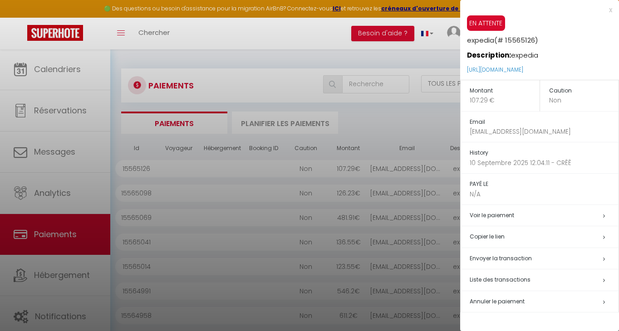
click at [611, 9] on div "x" at bounding box center [536, 10] width 152 height 11
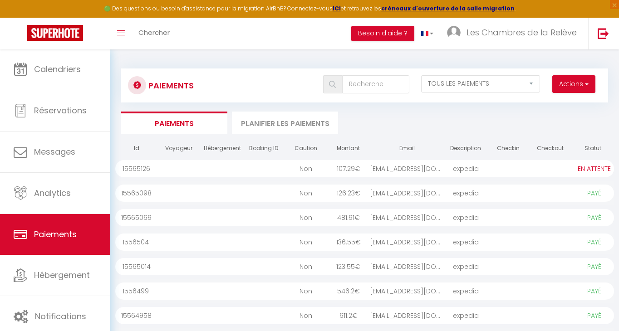
click at [574, 88] on button "Actions" at bounding box center [573, 84] width 43 height 18
click at [560, 104] on link "Créer nouveau lien paiement" at bounding box center [539, 104] width 112 height 12
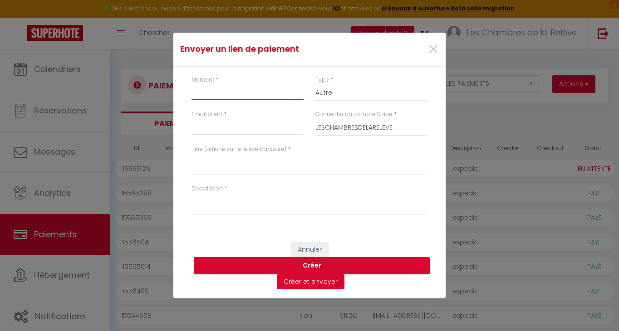
click at [209, 94] on input "Montant" at bounding box center [248, 92] width 112 height 16
click at [215, 129] on input "Email client" at bounding box center [248, 127] width 112 height 16
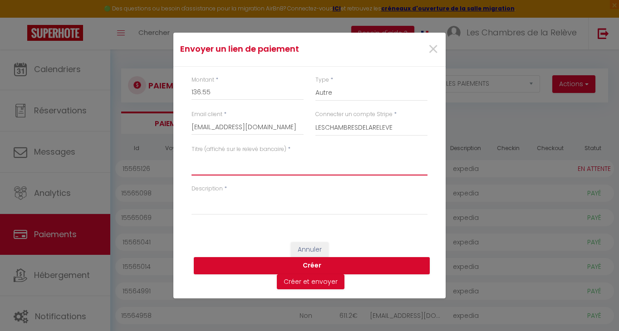
click at [229, 172] on textarea "Titre (affiché sur le relevé bancaire)" at bounding box center [310, 165] width 236 height 22
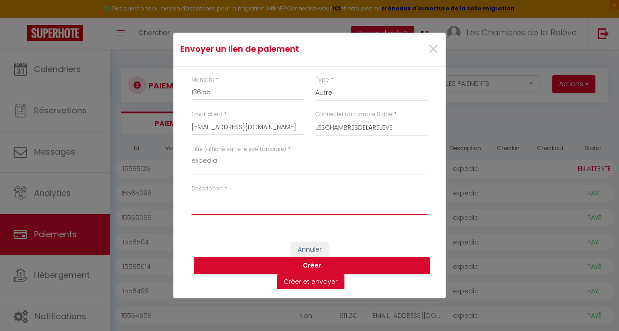
click at [237, 202] on textarea "Description" at bounding box center [310, 204] width 236 height 22
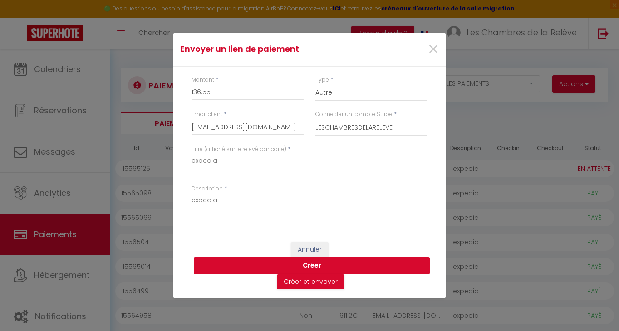
click at [310, 266] on button "Créer" at bounding box center [312, 265] width 236 height 17
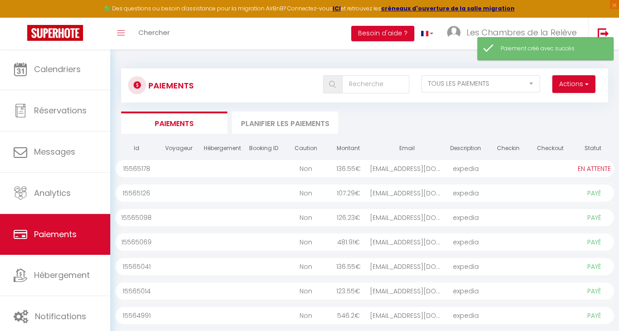
click at [520, 165] on div at bounding box center [508, 168] width 42 height 17
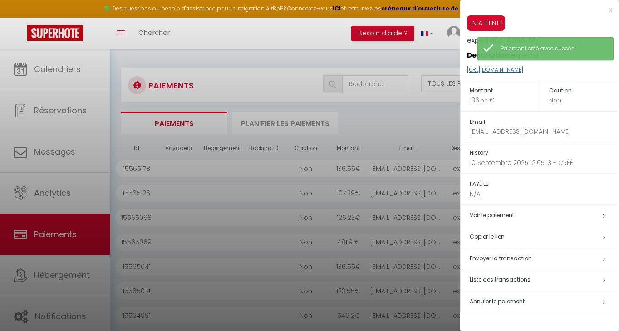
click at [523, 66] on link "https://superhote.com/applink/p/sl6sI9fu" at bounding box center [495, 70] width 56 height 8
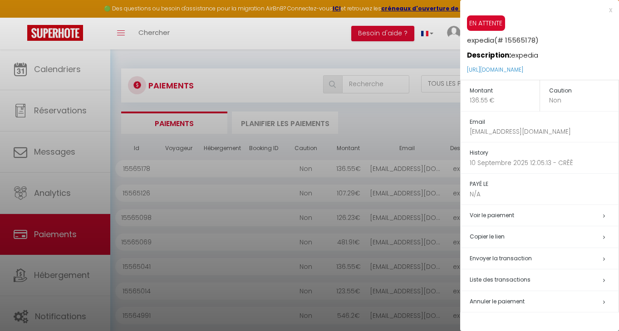
click at [387, 130] on div at bounding box center [309, 165] width 619 height 331
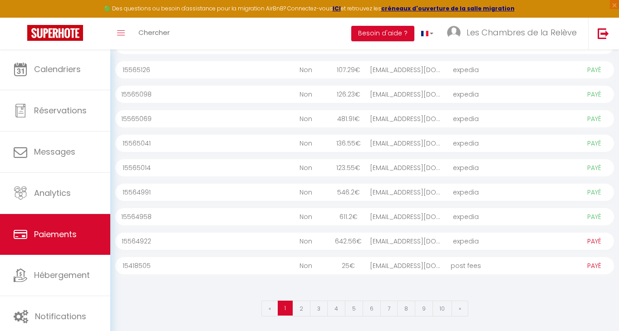
scroll to position [123, 0]
click at [444, 238] on div "xx@xx.fr" at bounding box center [407, 241] width 75 height 17
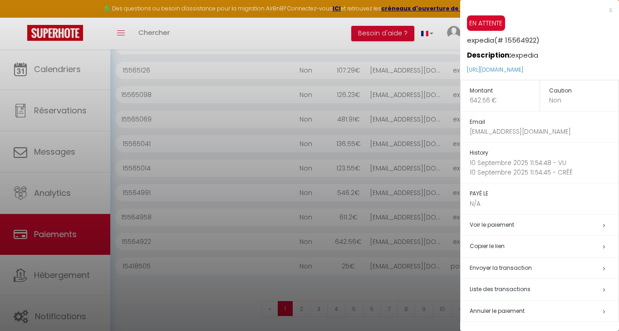
click at [495, 307] on span "Annuler le paiement" at bounding box center [497, 311] width 55 height 8
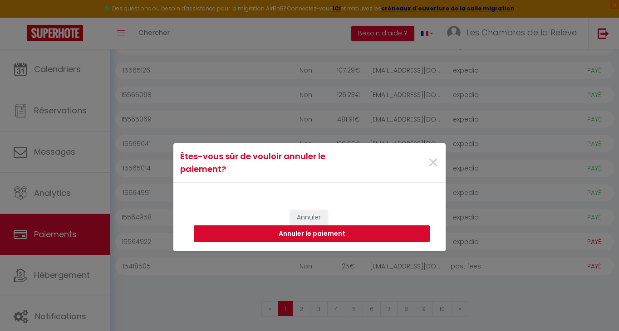
click at [326, 237] on button "Annuler le paiement" at bounding box center [312, 234] width 236 height 17
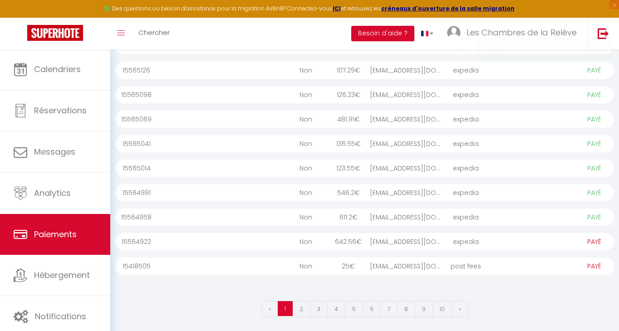
scroll to position [121, 0]
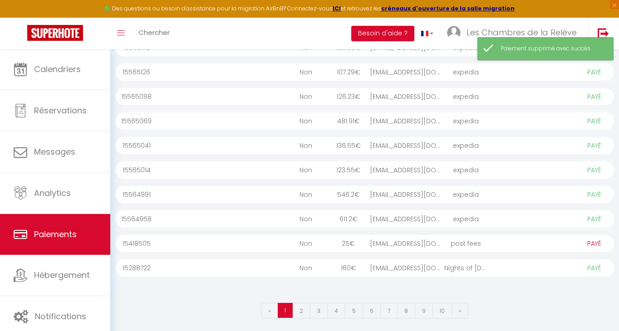
click at [511, 245] on div at bounding box center [508, 243] width 42 height 17
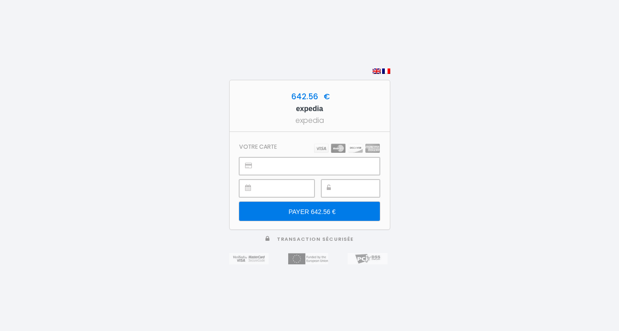
click at [354, 217] on input "PAYER 642.56 €" at bounding box center [309, 211] width 140 height 19
click at [359, 205] on input "PAYER 642.56 €" at bounding box center [309, 211] width 140 height 19
click at [348, 211] on input "PAYER 611.2 €" at bounding box center [309, 211] width 140 height 19
click at [342, 210] on input "PAYER 546.2 €" at bounding box center [309, 211] width 140 height 19
click at [312, 212] on input "PAYER 123.55 €" at bounding box center [309, 211] width 140 height 19
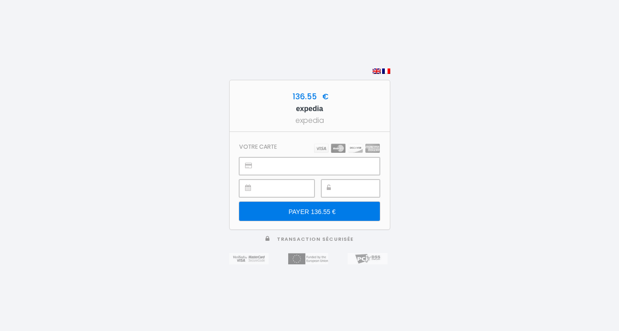
click at [349, 211] on input "PAYER 136.55 €" at bounding box center [309, 211] width 140 height 19
click at [316, 213] on input "PAYER 481.91 €" at bounding box center [309, 211] width 140 height 19
click at [338, 212] on input "PAYER 126.23 €" at bounding box center [309, 211] width 140 height 19
click at [338, 210] on input "PAYER 107.29 €" at bounding box center [309, 211] width 140 height 19
click at [339, 214] on input "PAYER 136.55 €" at bounding box center [309, 211] width 140 height 19
